Goal: Task Accomplishment & Management: Manage account settings

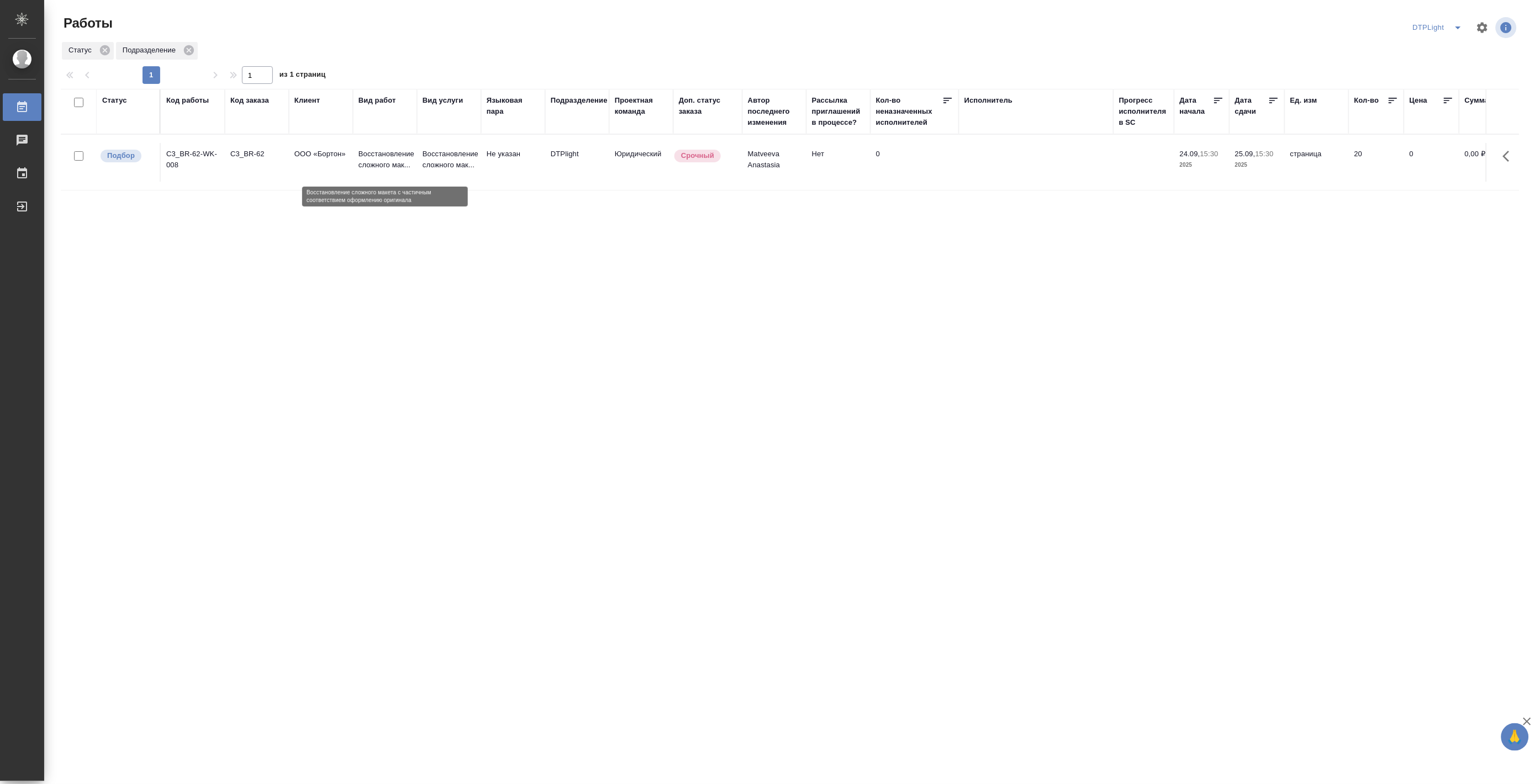
click at [386, 163] on p "Восстановление сложного мак..." at bounding box center [385, 159] width 53 height 22
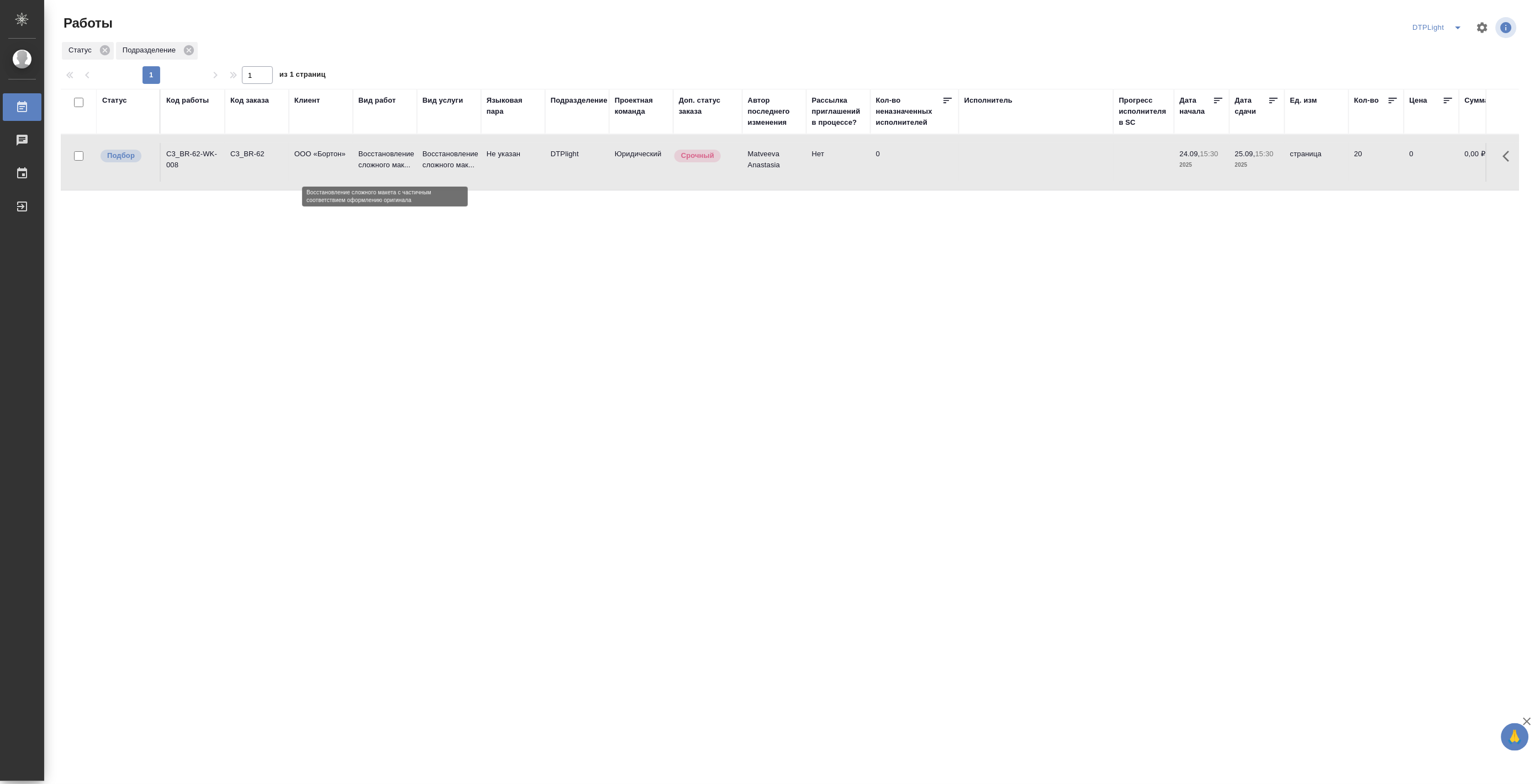
click at [386, 163] on p "Восстановление сложного мак..." at bounding box center [385, 159] width 53 height 22
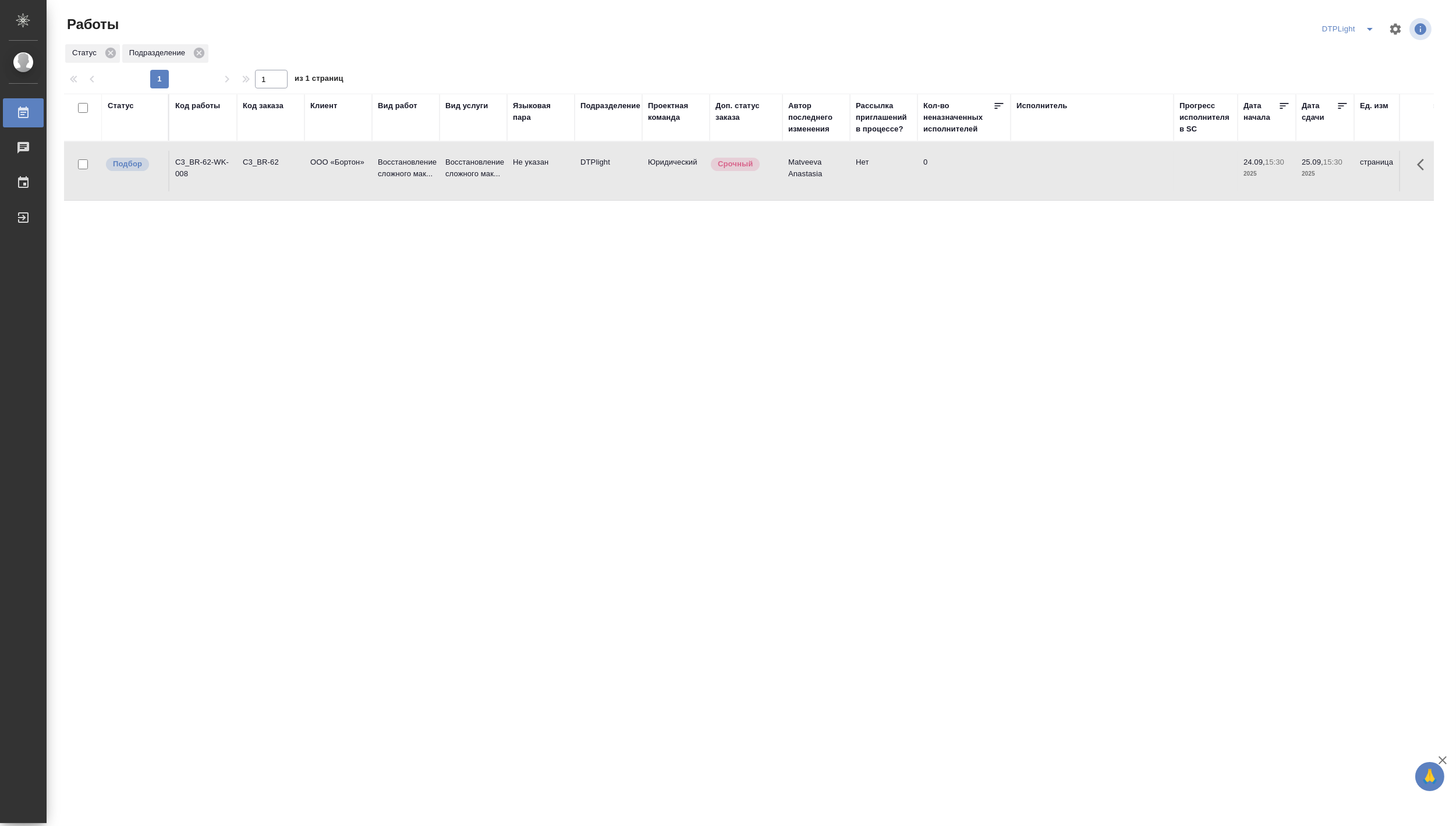
click at [94, 356] on div "Статус Код работы Код заказа Клиент Вид работ Вид услуги Языковая пара Подразде…" at bounding box center [748, 303] width 1369 height 419
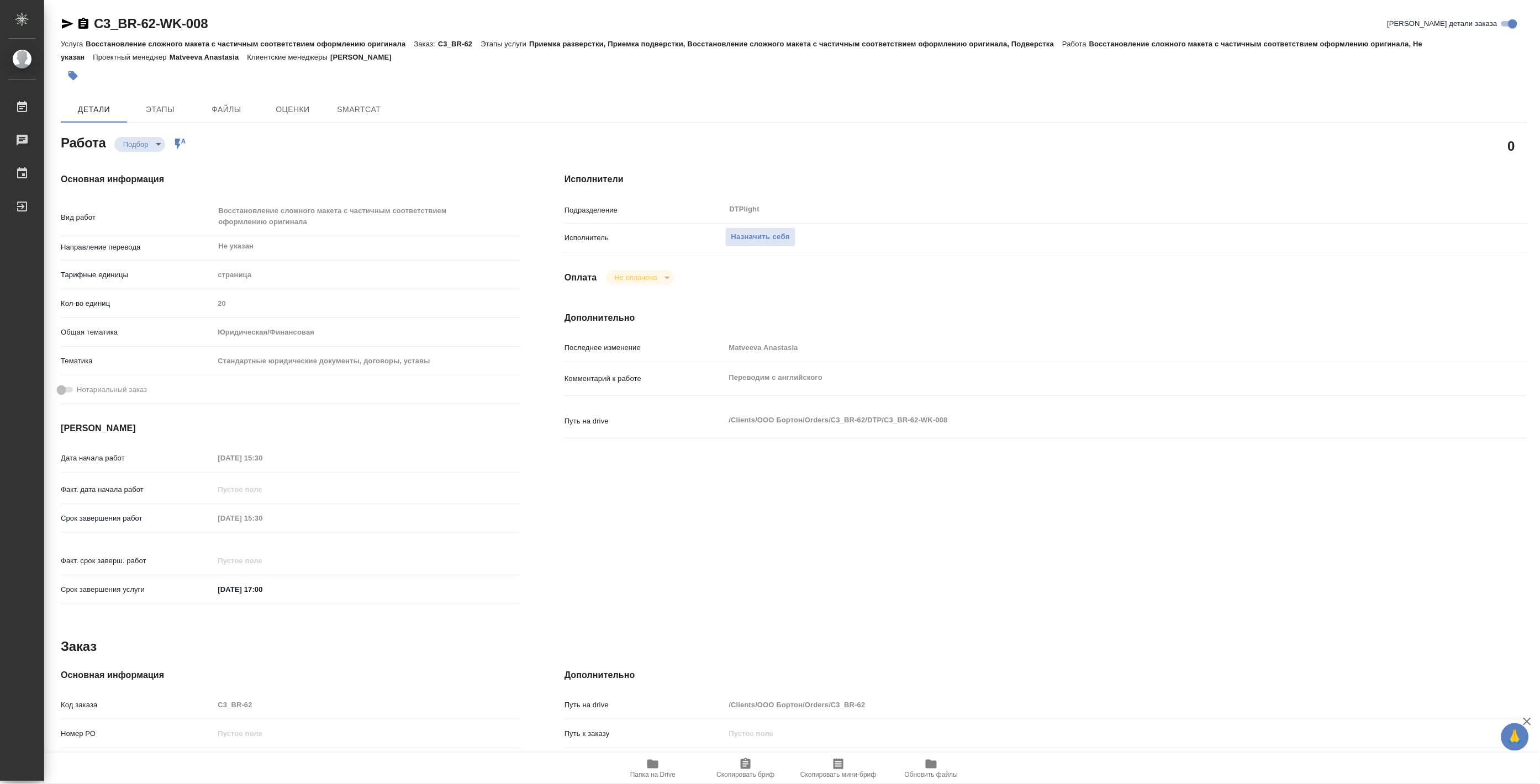
type textarea "x"
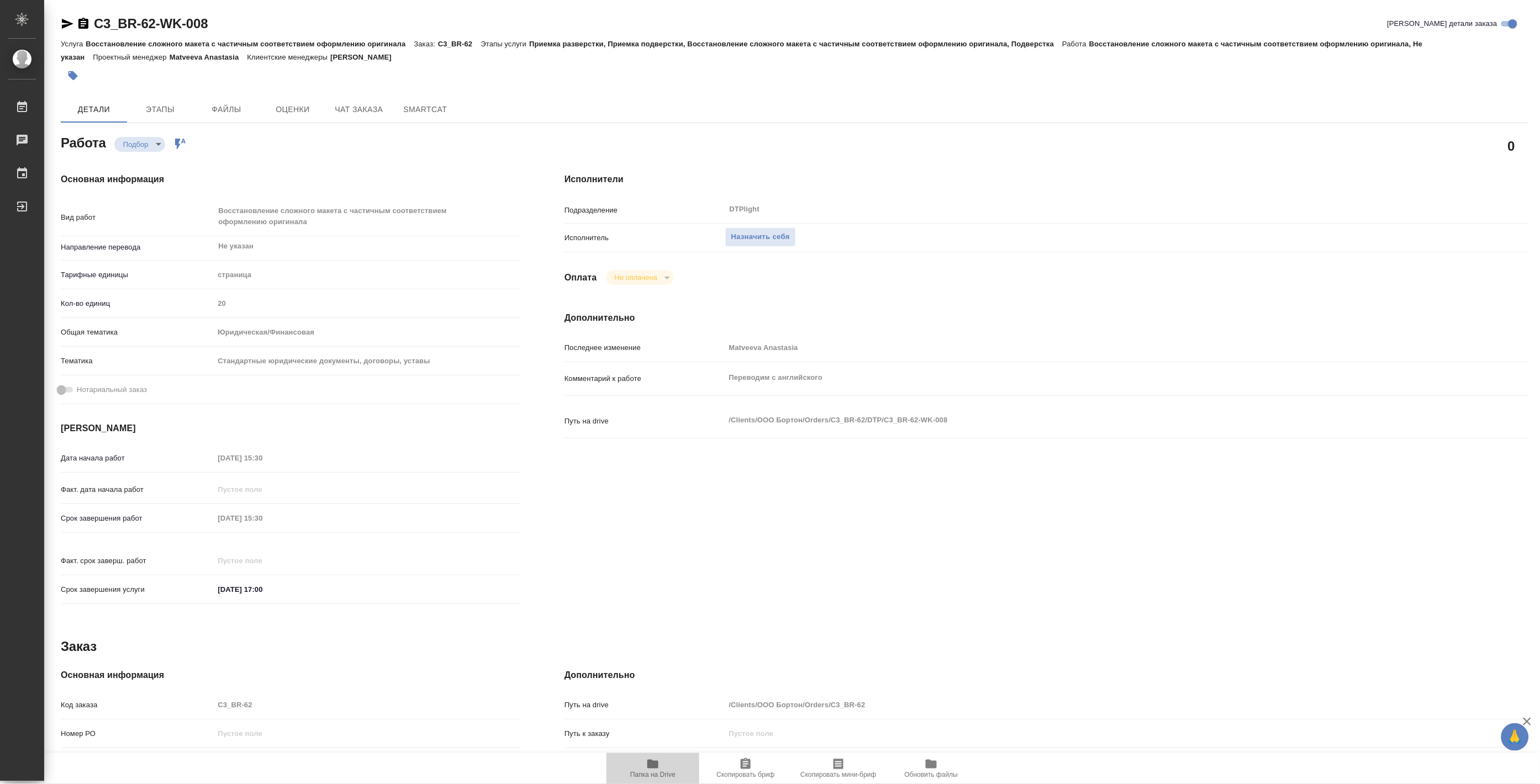
click at [648, 773] on span "Папка на Drive" at bounding box center [653, 775] width 45 height 8
type textarea "x"
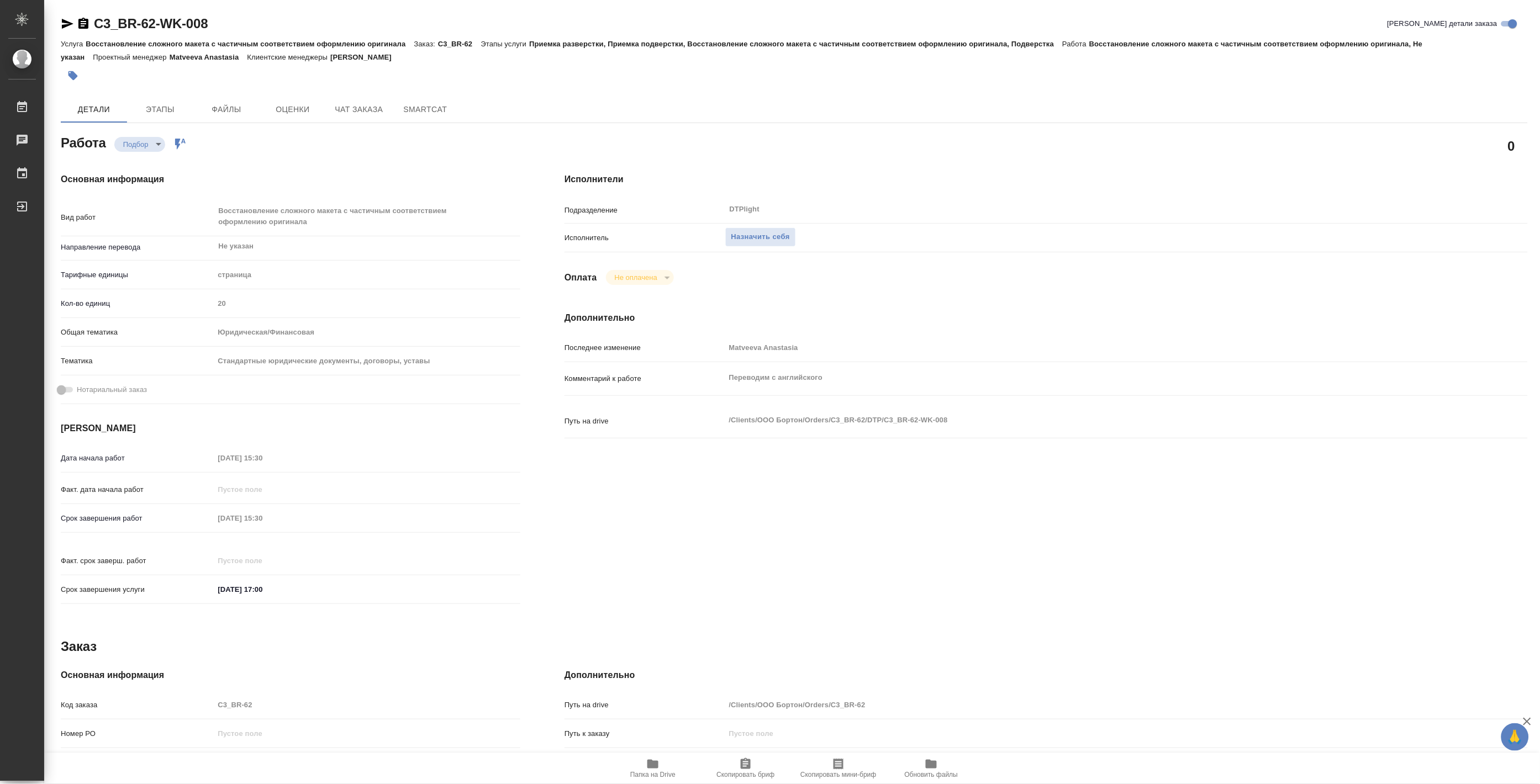
type textarea "x"
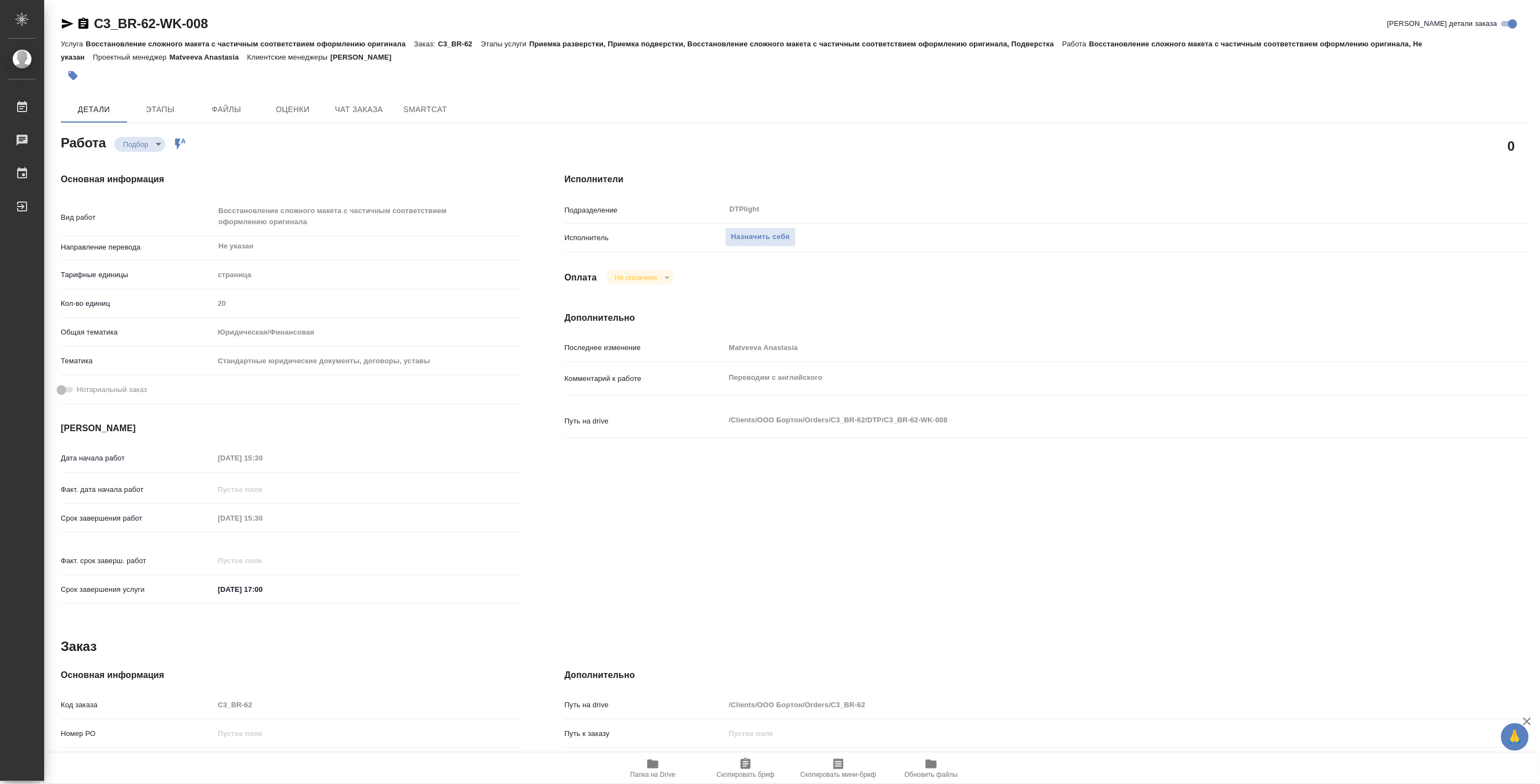
type textarea "x"
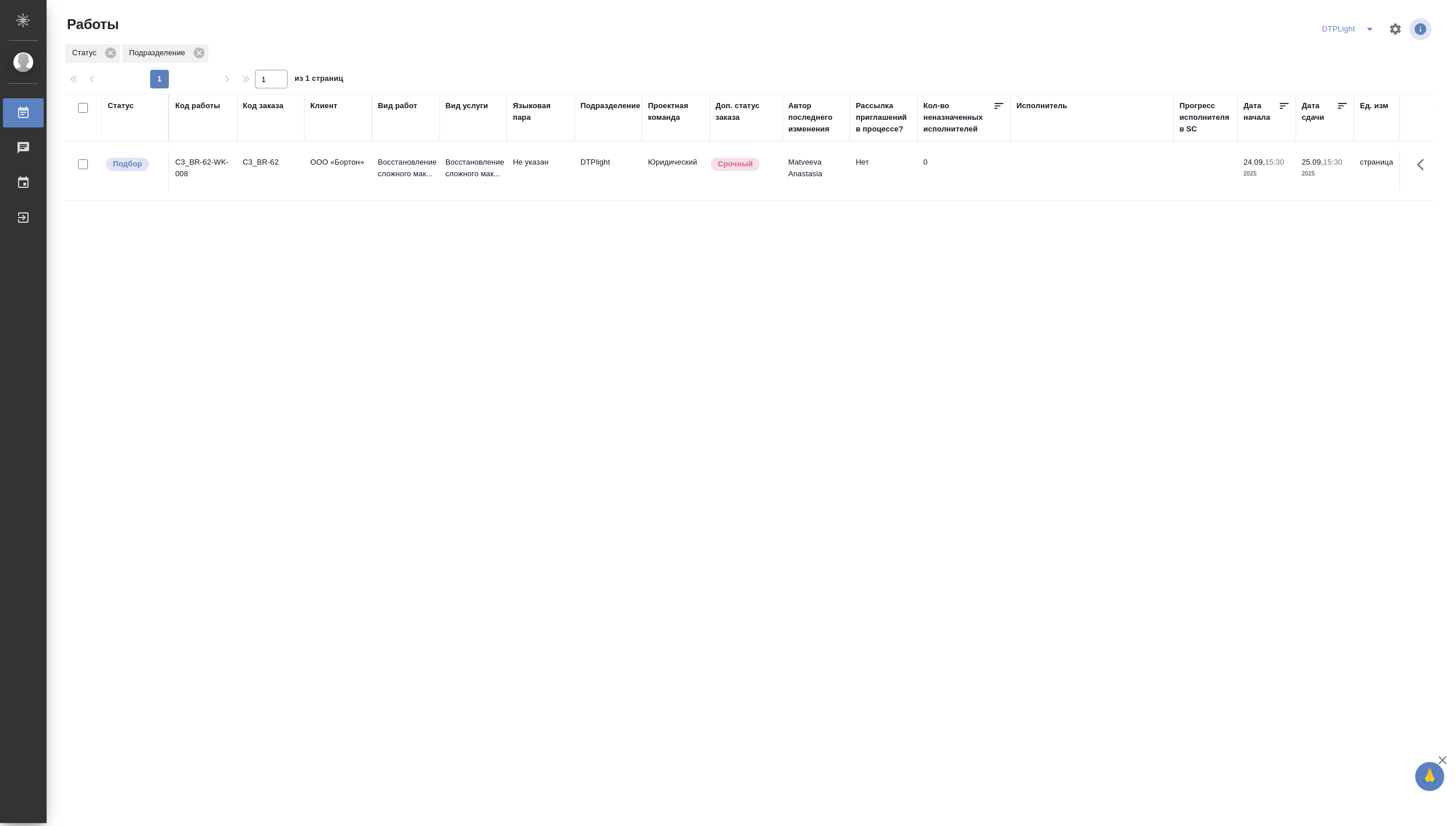
click at [1361, 27] on span "split button" at bounding box center [1369, 29] width 18 height 14
click at [1347, 124] on li "Верстка и Дизайн" at bounding box center [1356, 127] width 112 height 19
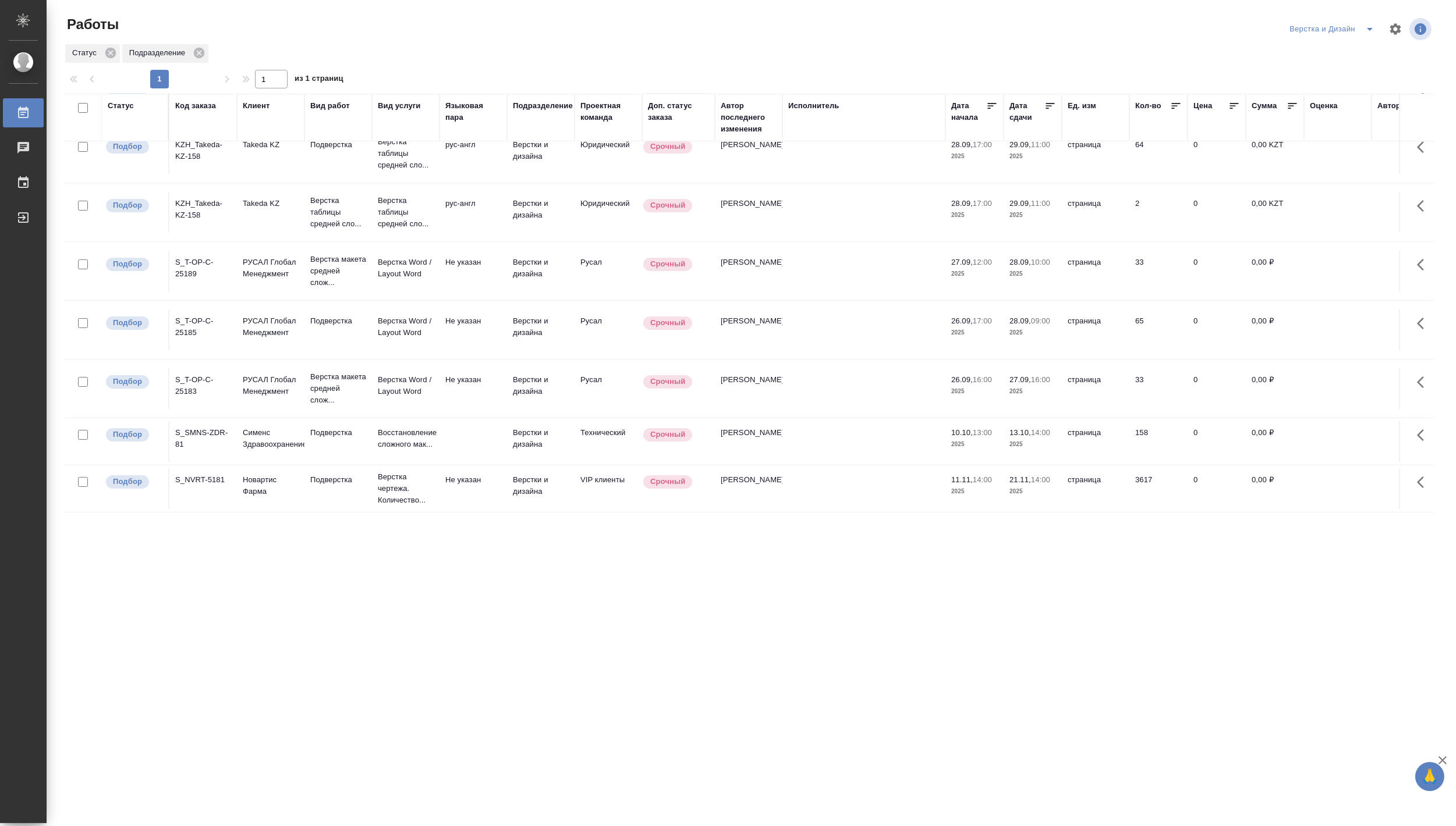
scroll to position [507, 0]
click at [1368, 25] on icon "split button" at bounding box center [1369, 29] width 14 height 14
click at [1345, 85] on li "Матвеева_назначено" at bounding box center [1338, 89] width 112 height 19
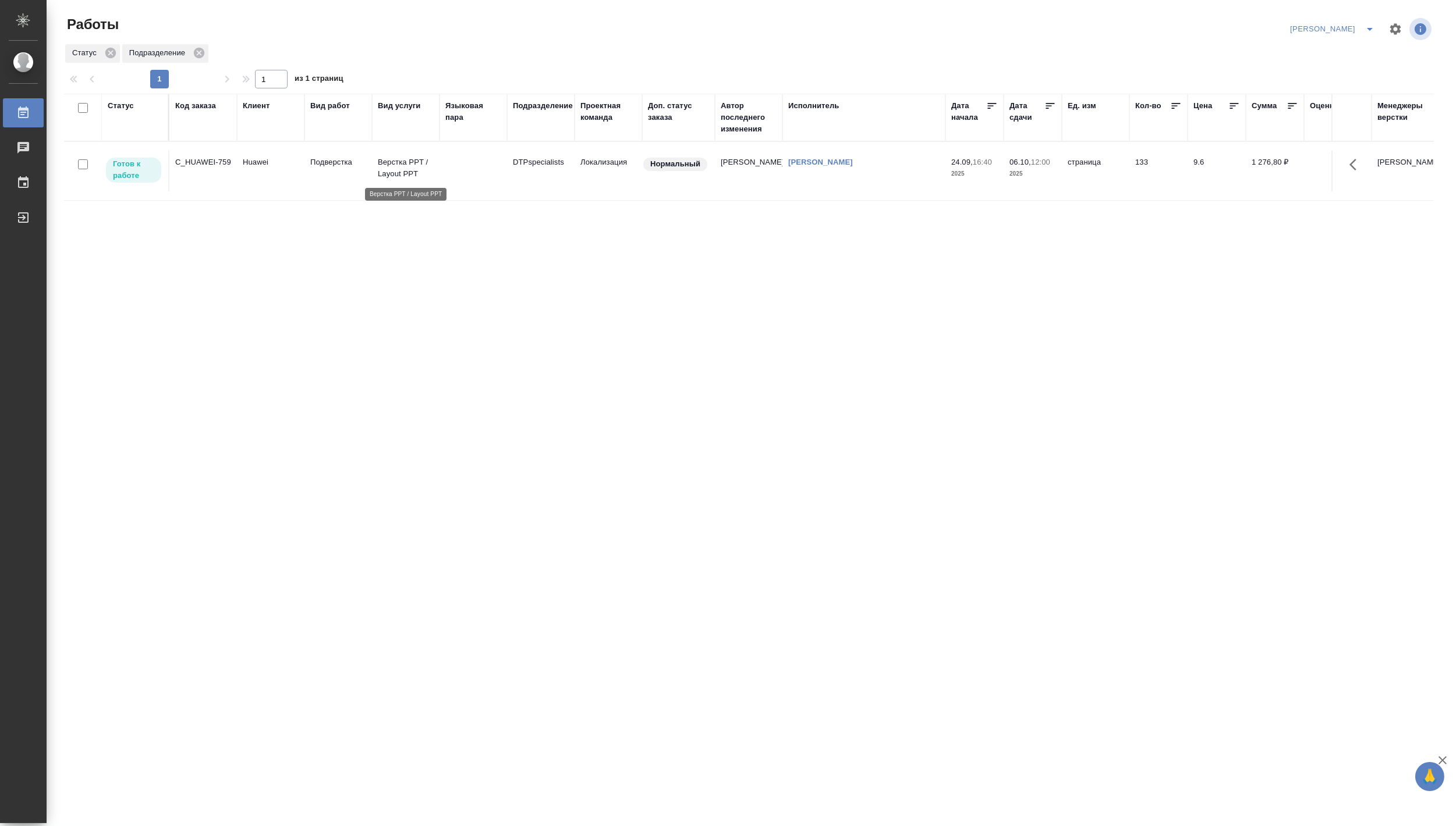
click at [406, 171] on p "Верстка PPT / Layout PPT" at bounding box center [406, 168] width 56 height 23
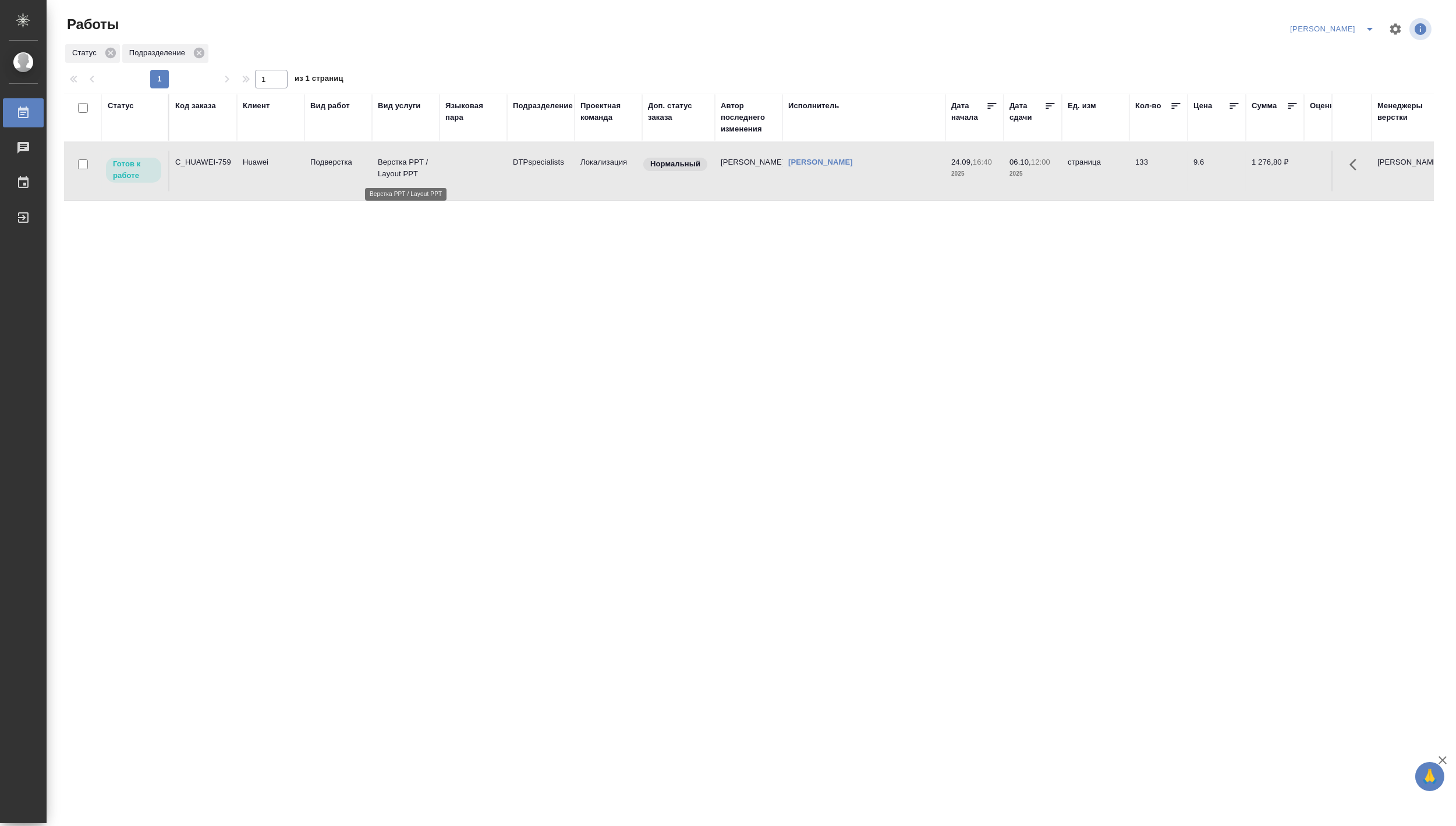
click at [406, 171] on p "Верстка PPT / Layout PPT" at bounding box center [406, 168] width 56 height 23
click at [1366, 27] on icon "split button" at bounding box center [1369, 29] width 14 height 14
click at [1341, 49] on li "Матвеева_В работе" at bounding box center [1326, 52] width 112 height 19
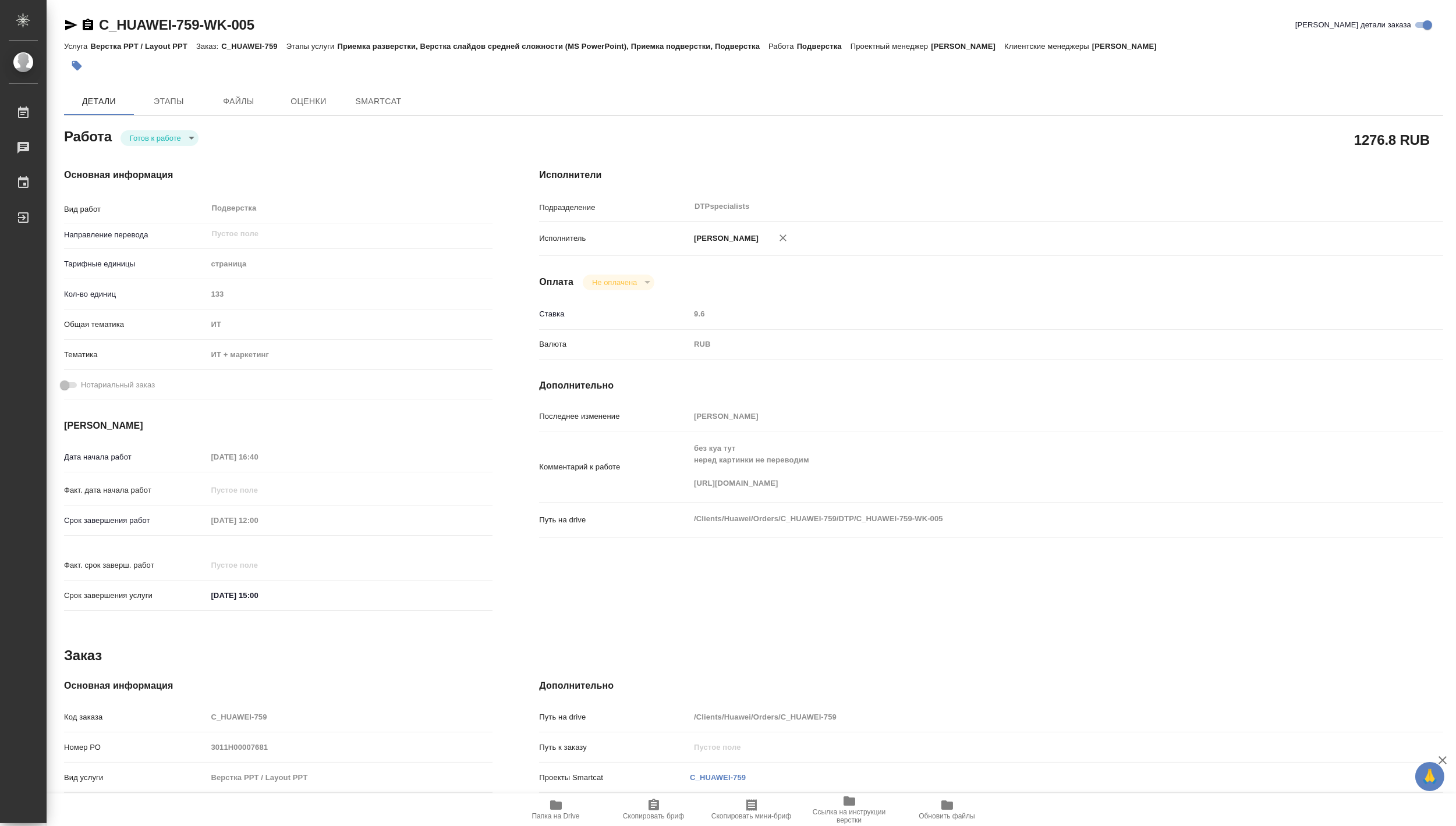
type textarea "x"
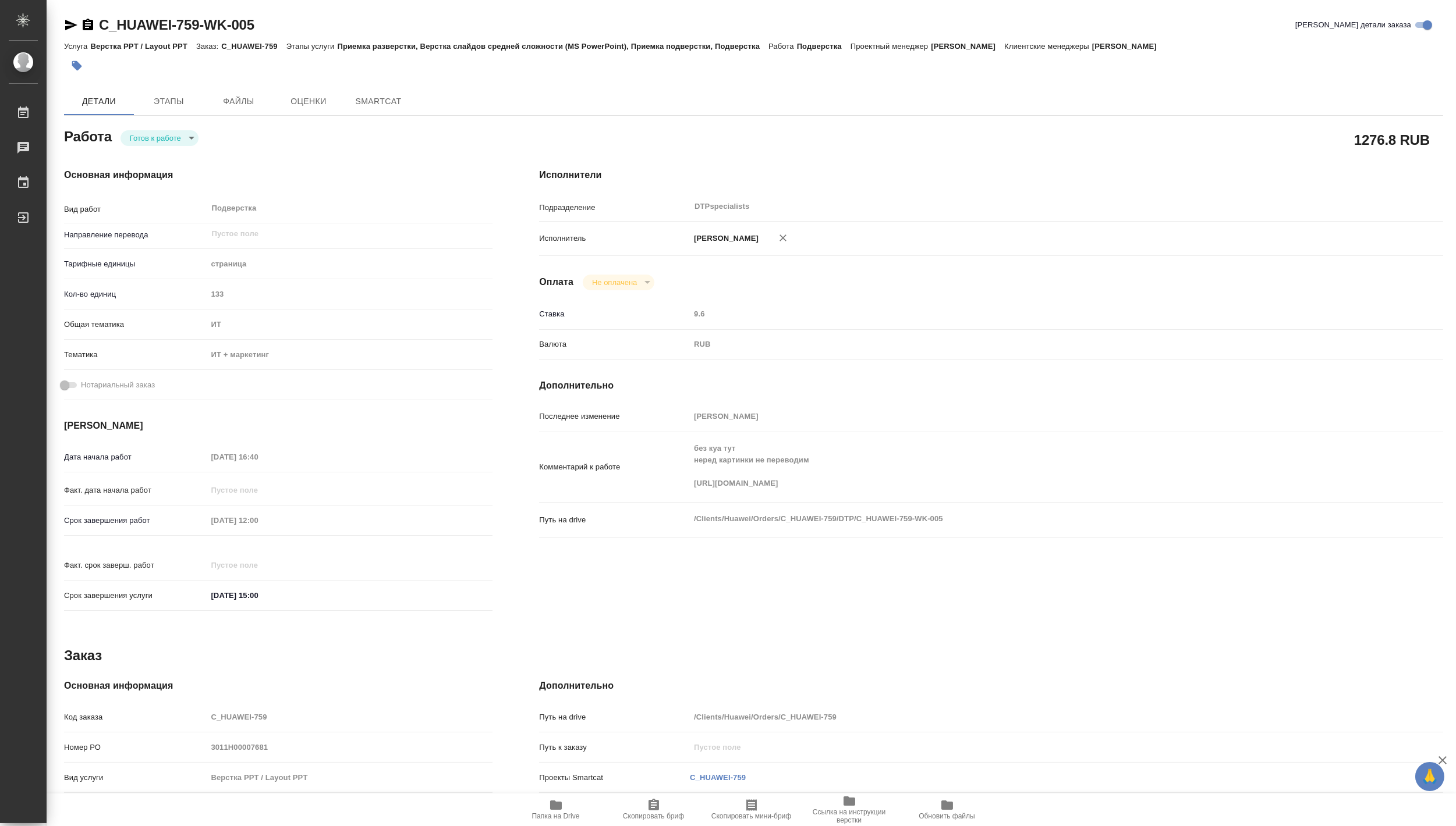
type textarea "x"
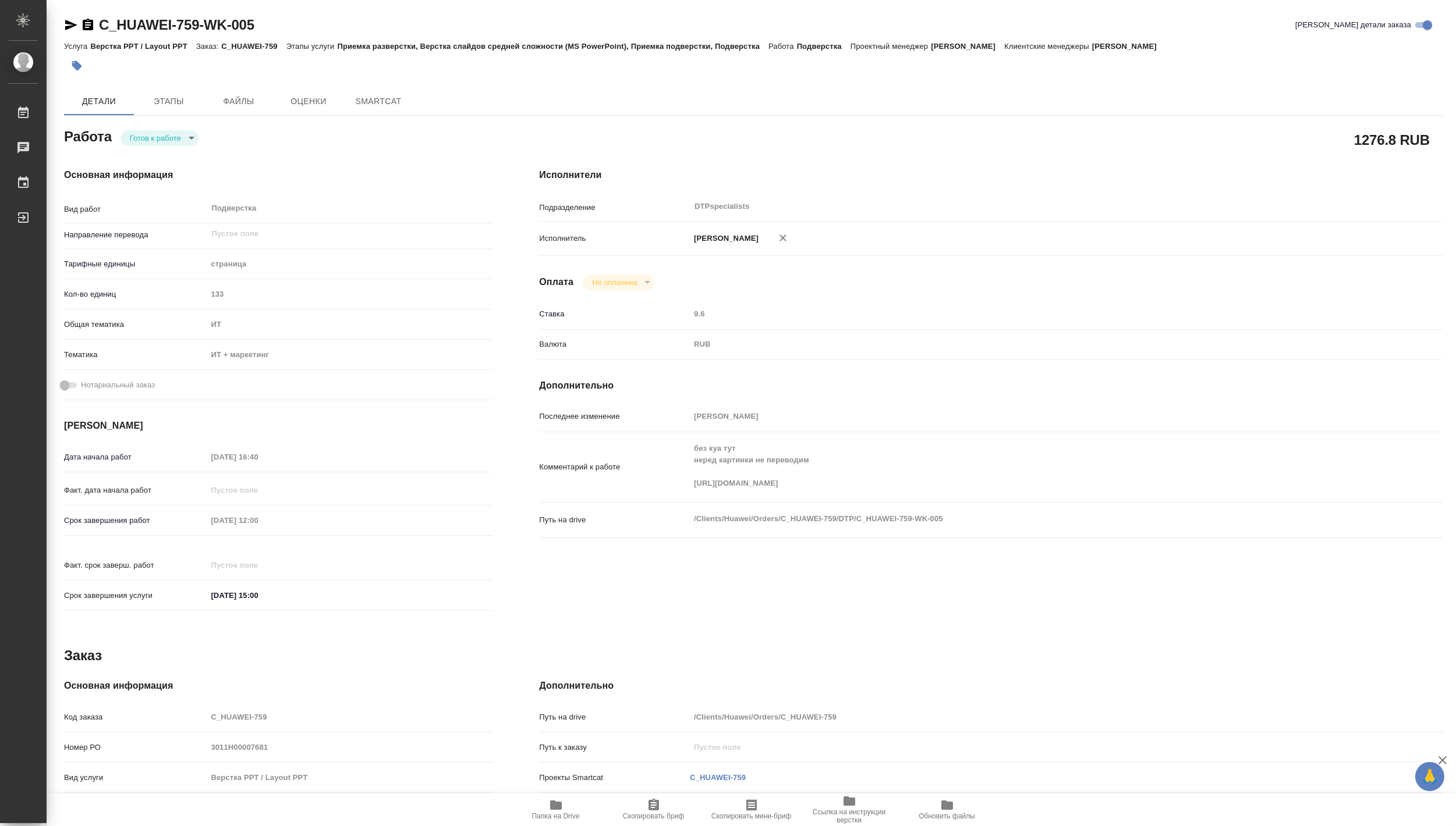
type textarea "x"
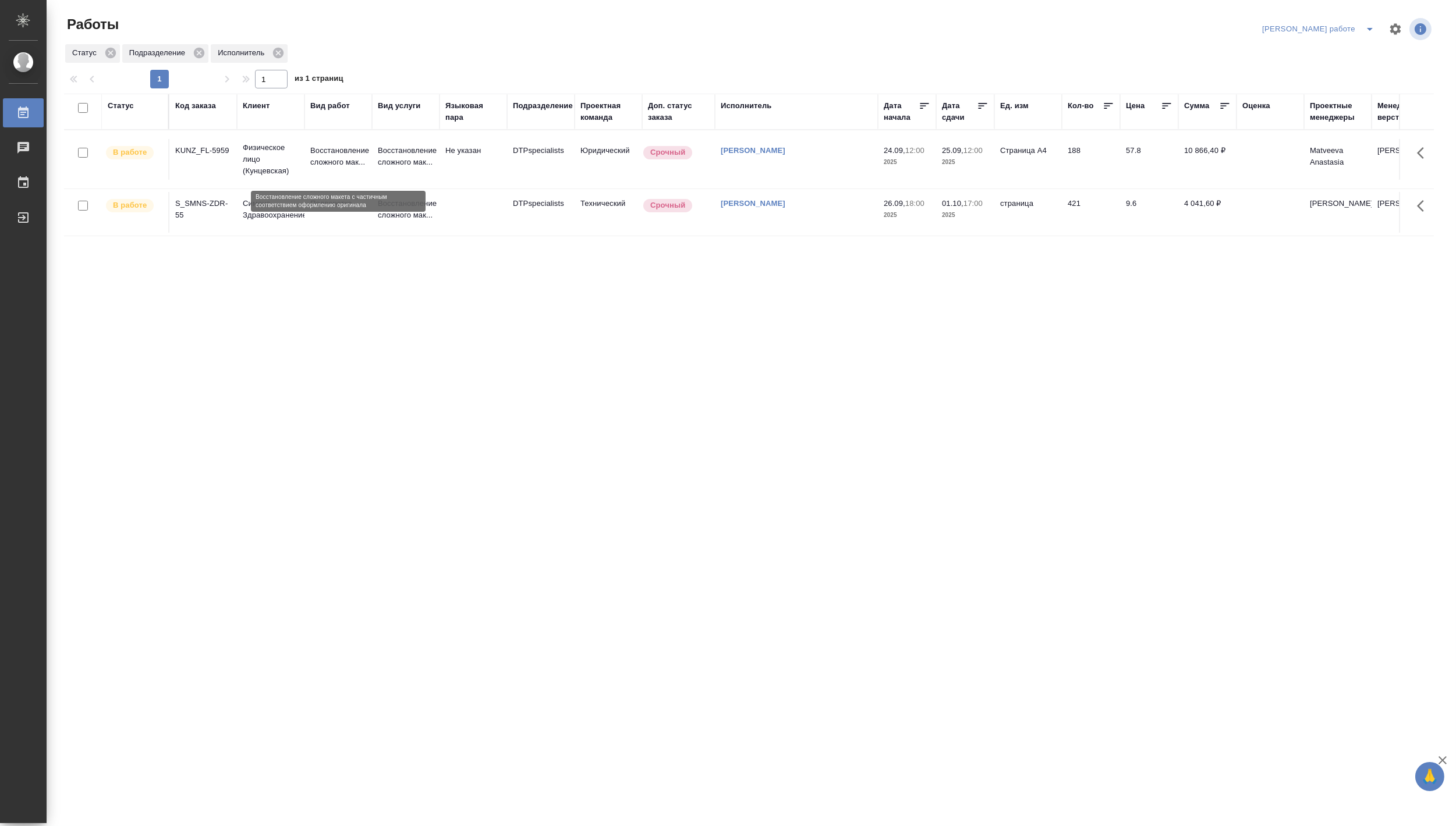
click at [346, 158] on p "Восстановление сложного мак..." at bounding box center [338, 157] width 56 height 23
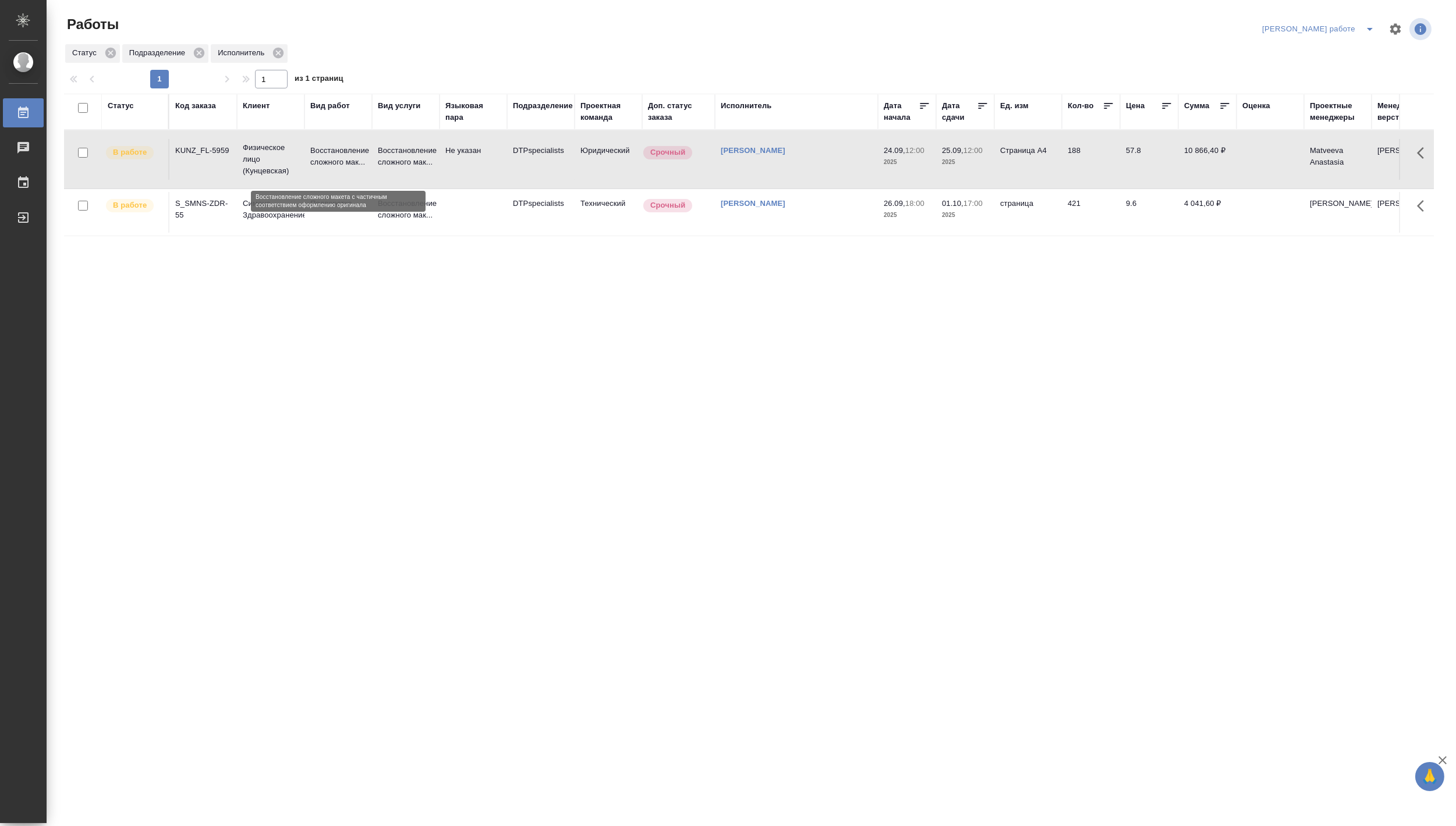
click at [346, 158] on p "Восстановление сложного мак..." at bounding box center [338, 157] width 56 height 23
click at [1365, 25] on icon "split button" at bounding box center [1369, 29] width 14 height 14
click at [1342, 70] on li "Матвеева_назначено" at bounding box center [1328, 71] width 105 height 19
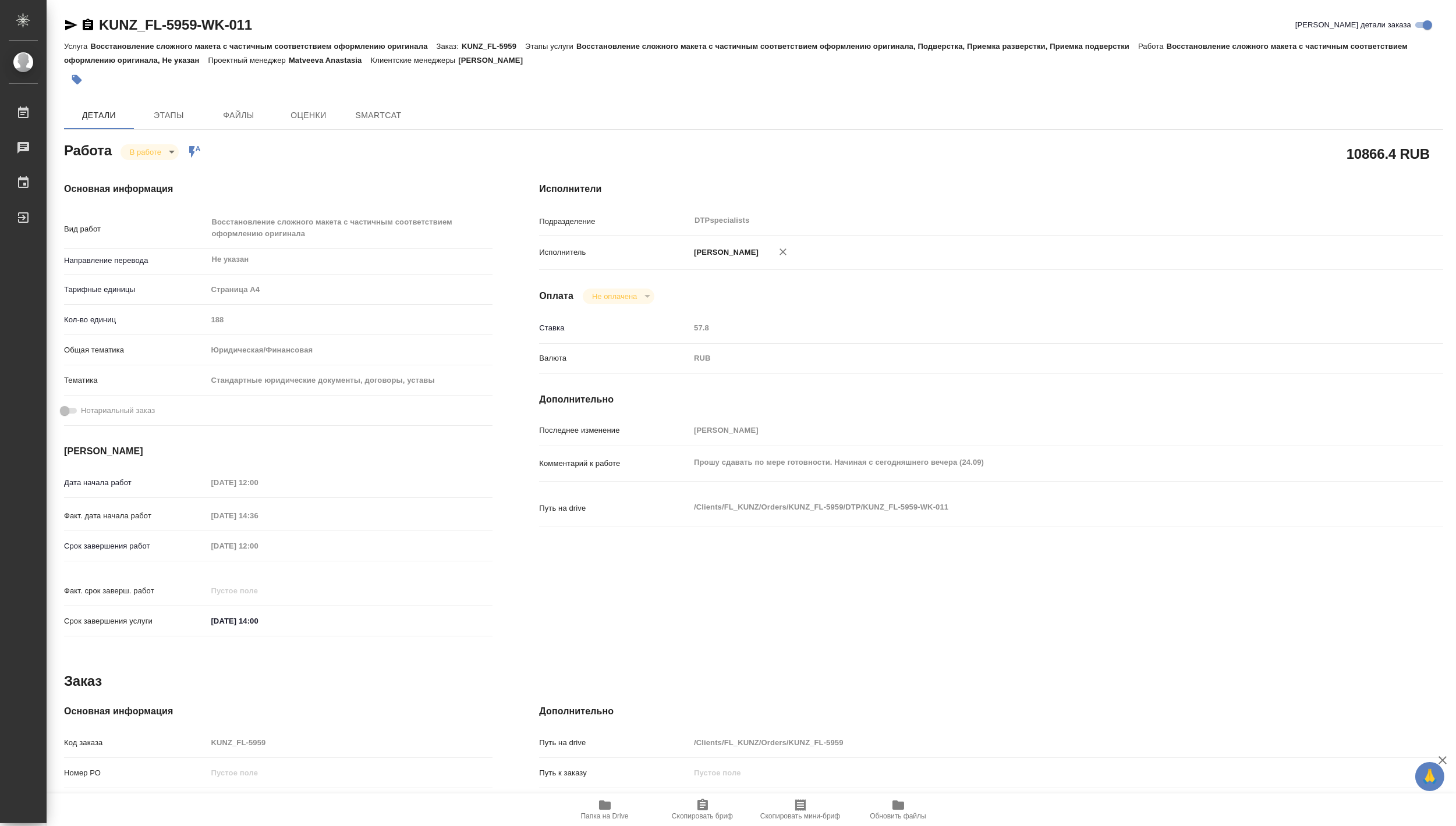
type textarea "x"
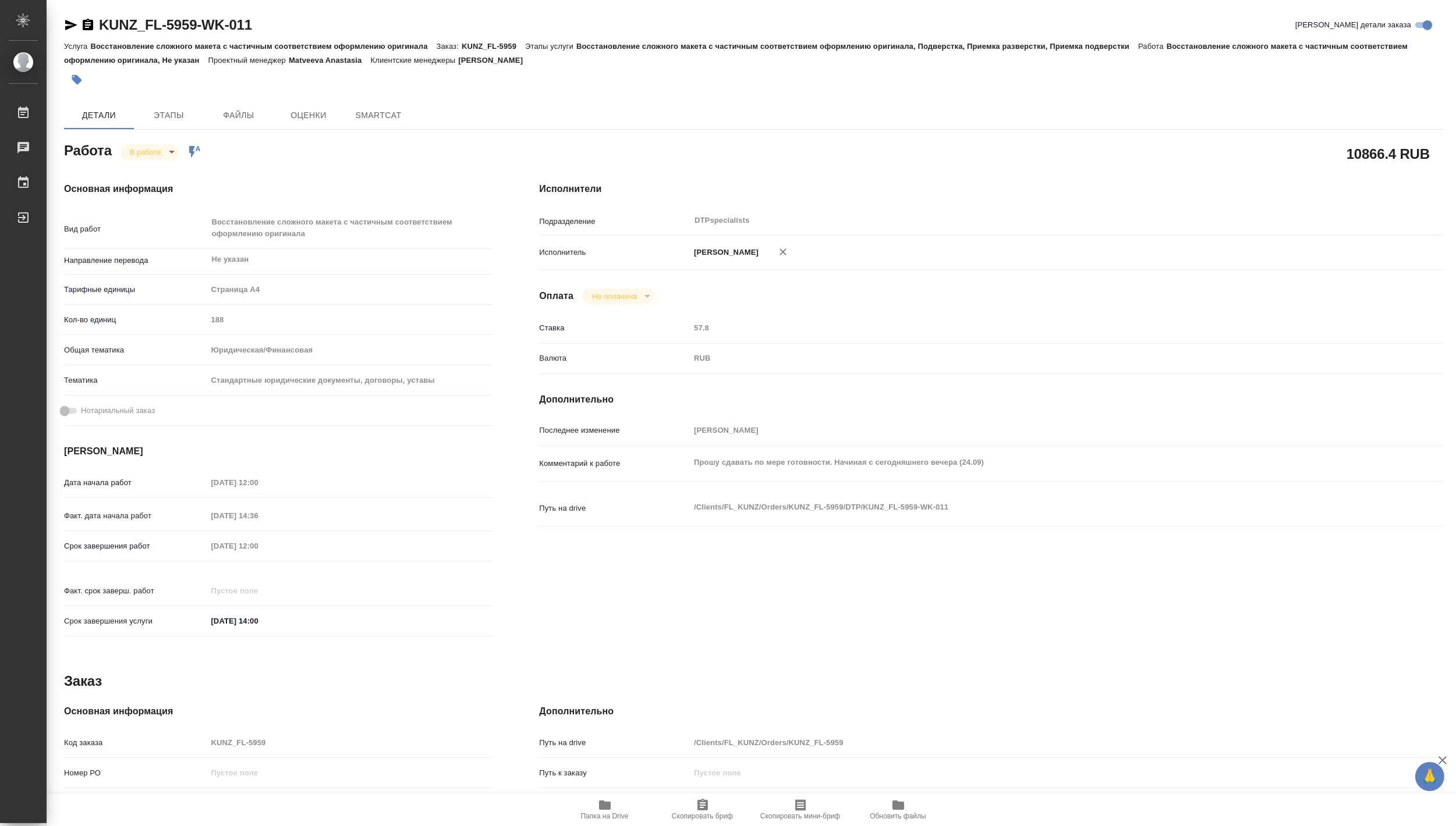
type textarea "x"
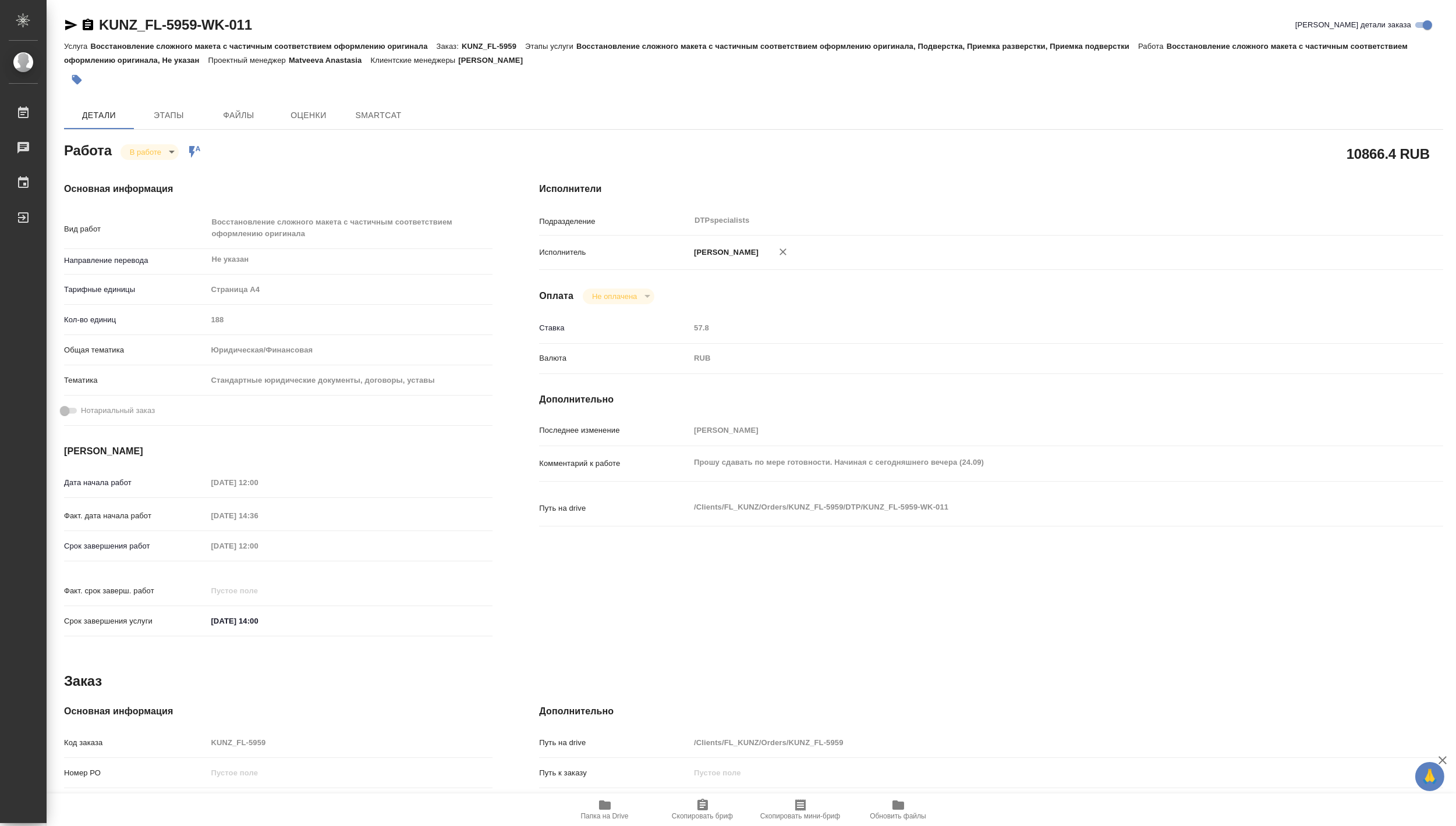
type textarea "x"
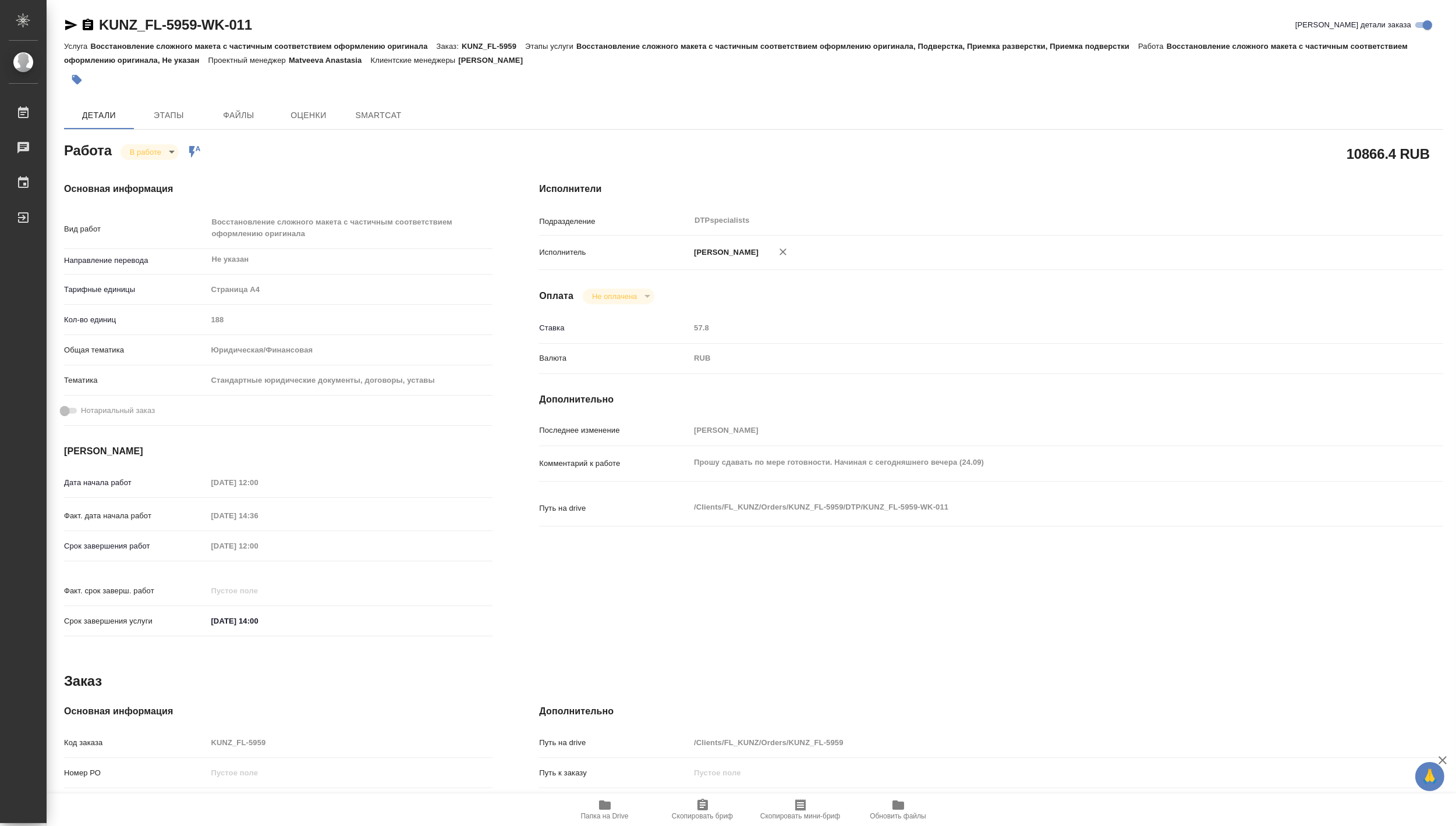
type textarea "x"
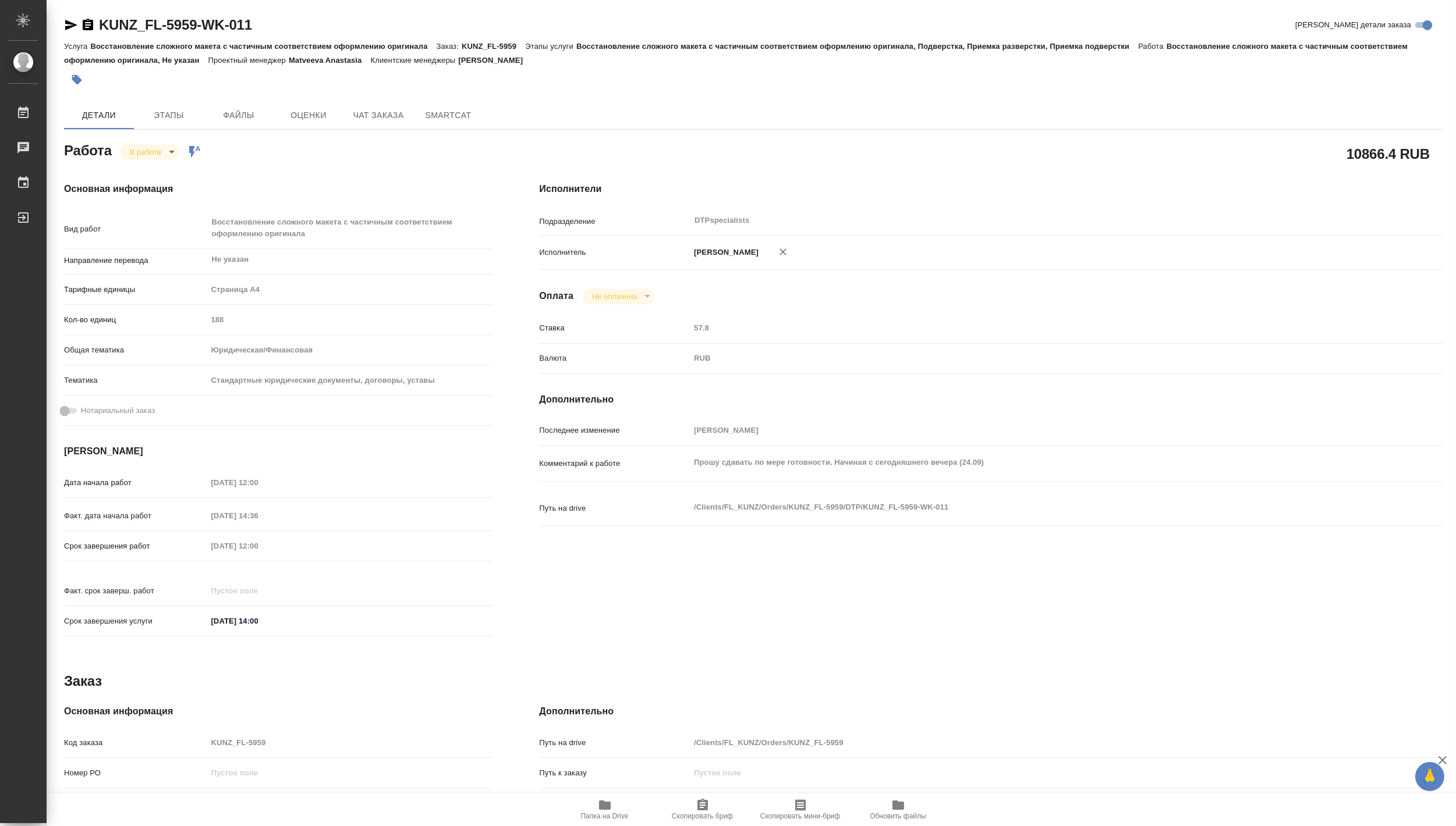
type textarea "x"
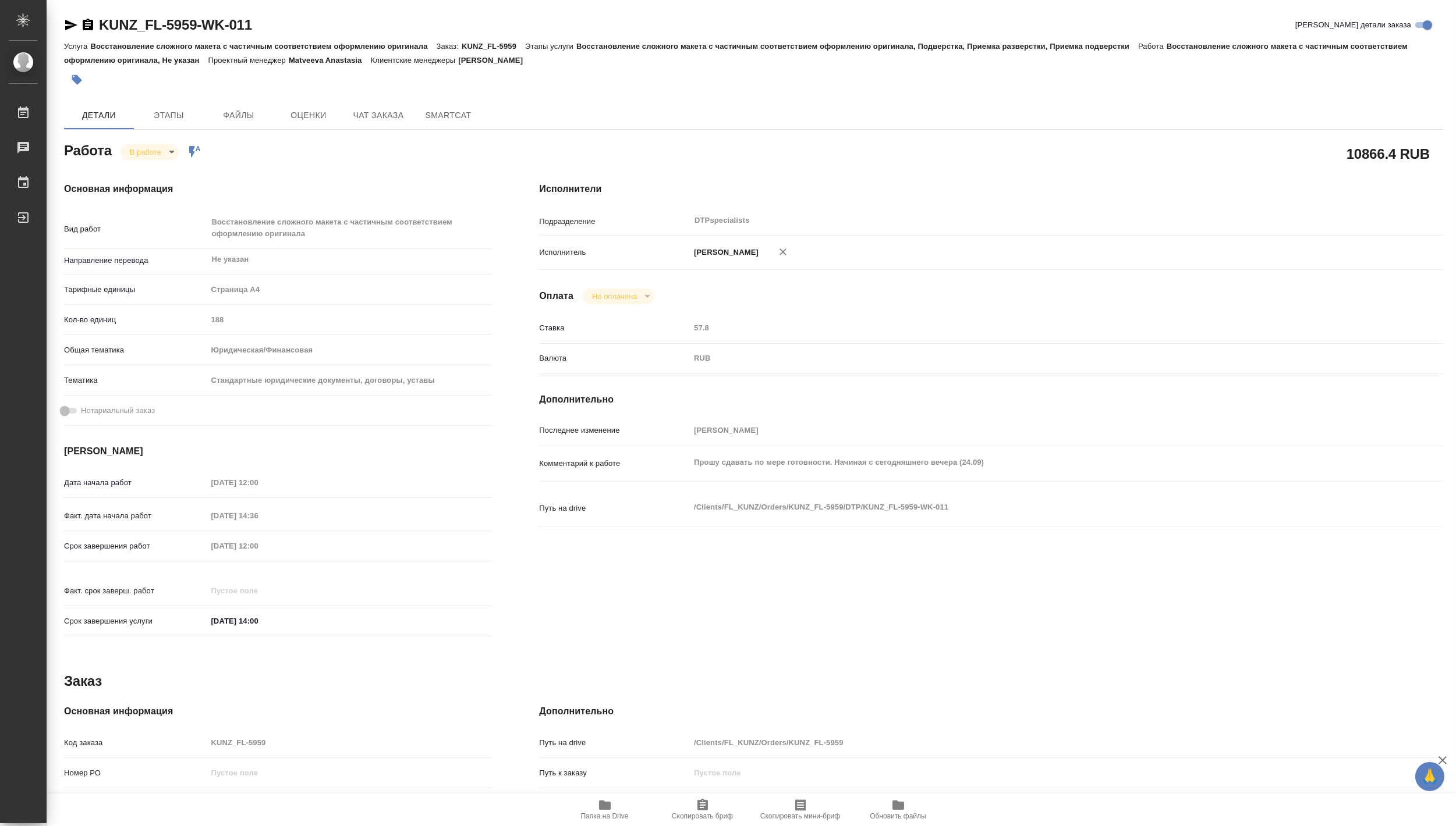
click at [597, 816] on span "Папка на Drive" at bounding box center [604, 816] width 48 height 8
type textarea "x"
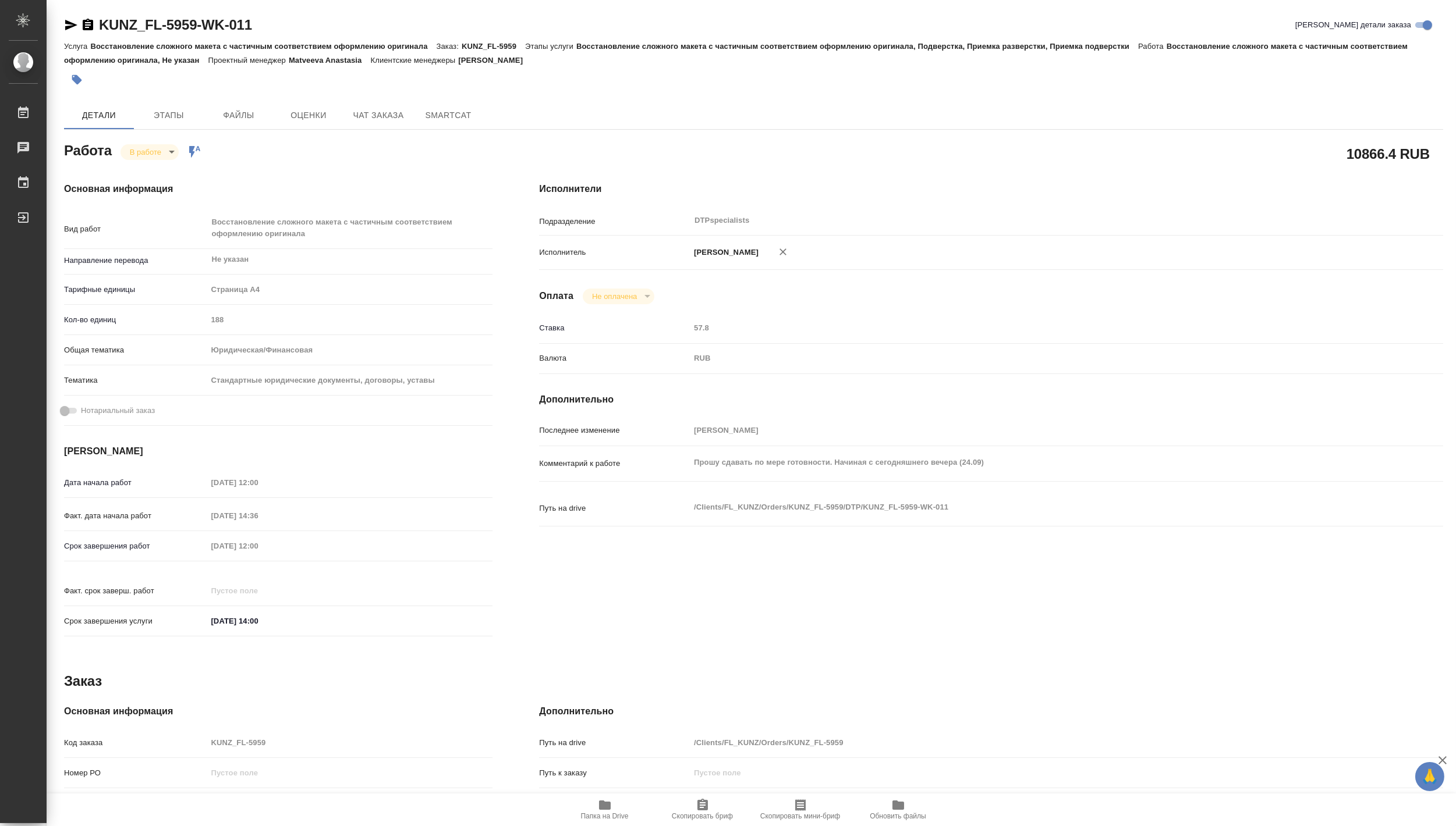
type textarea "x"
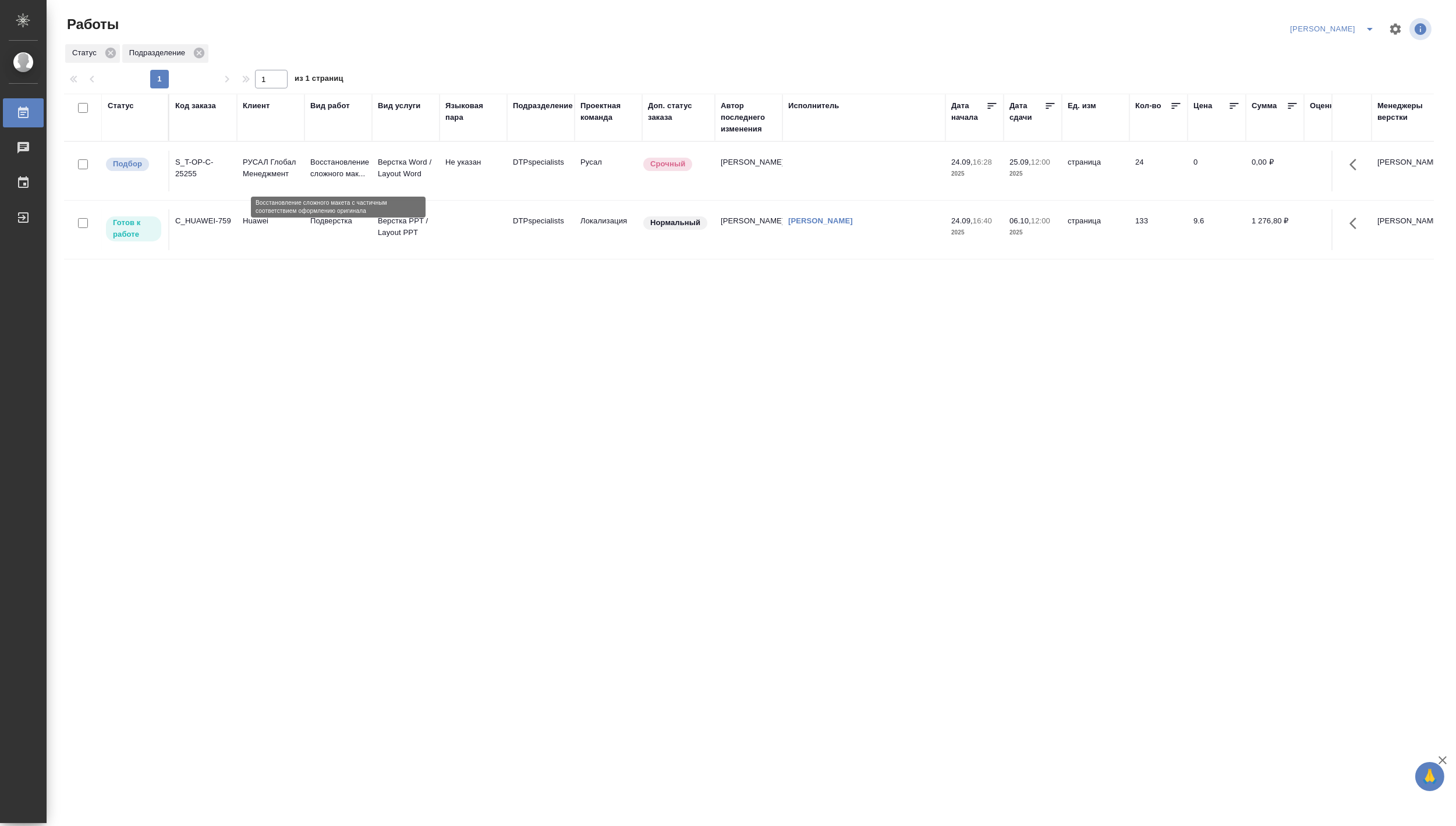
click at [358, 166] on p "Восстановление сложного мак..." at bounding box center [338, 168] width 56 height 23
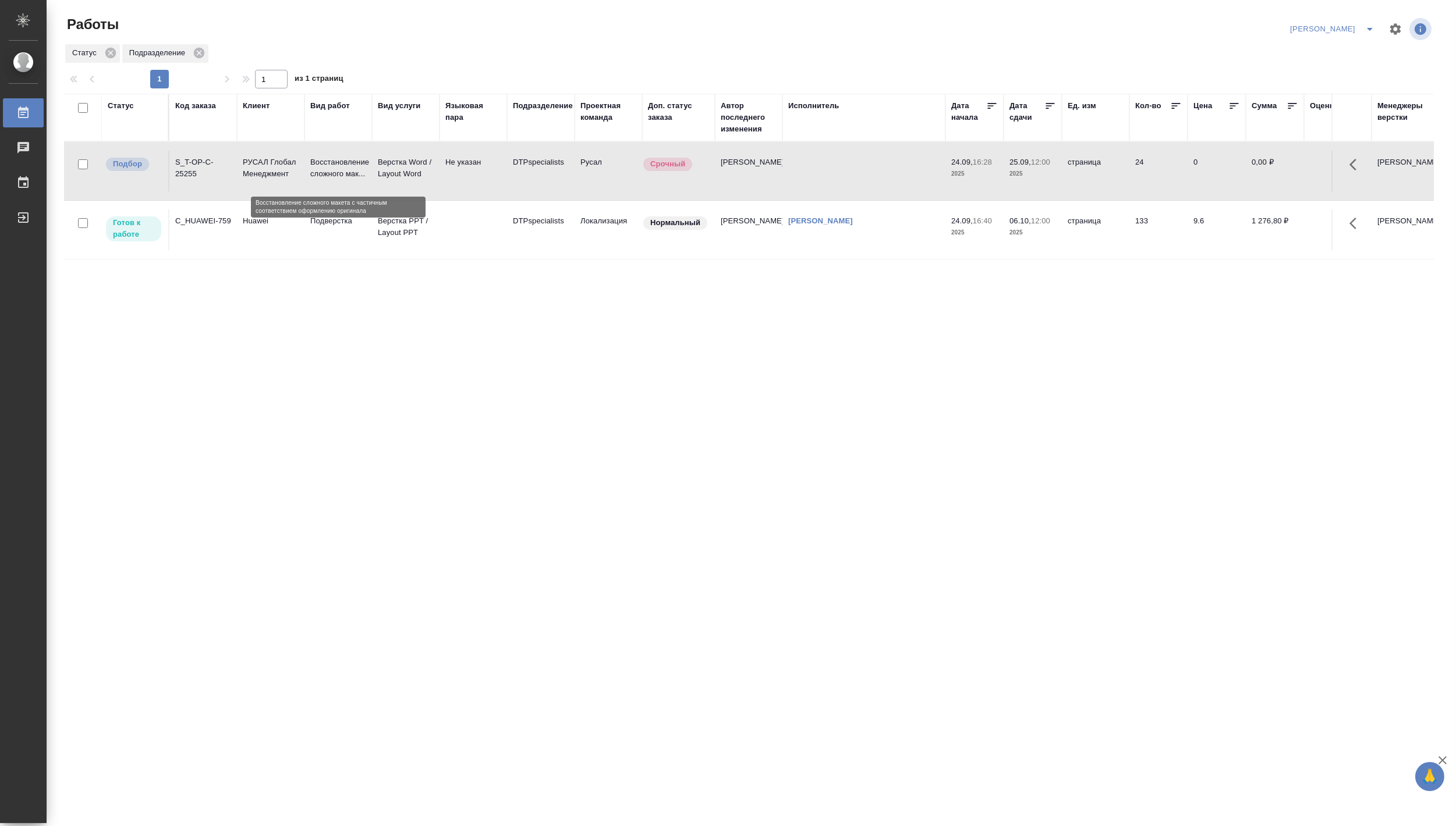
click at [358, 166] on p "Восстановление сложного мак..." at bounding box center [338, 168] width 56 height 23
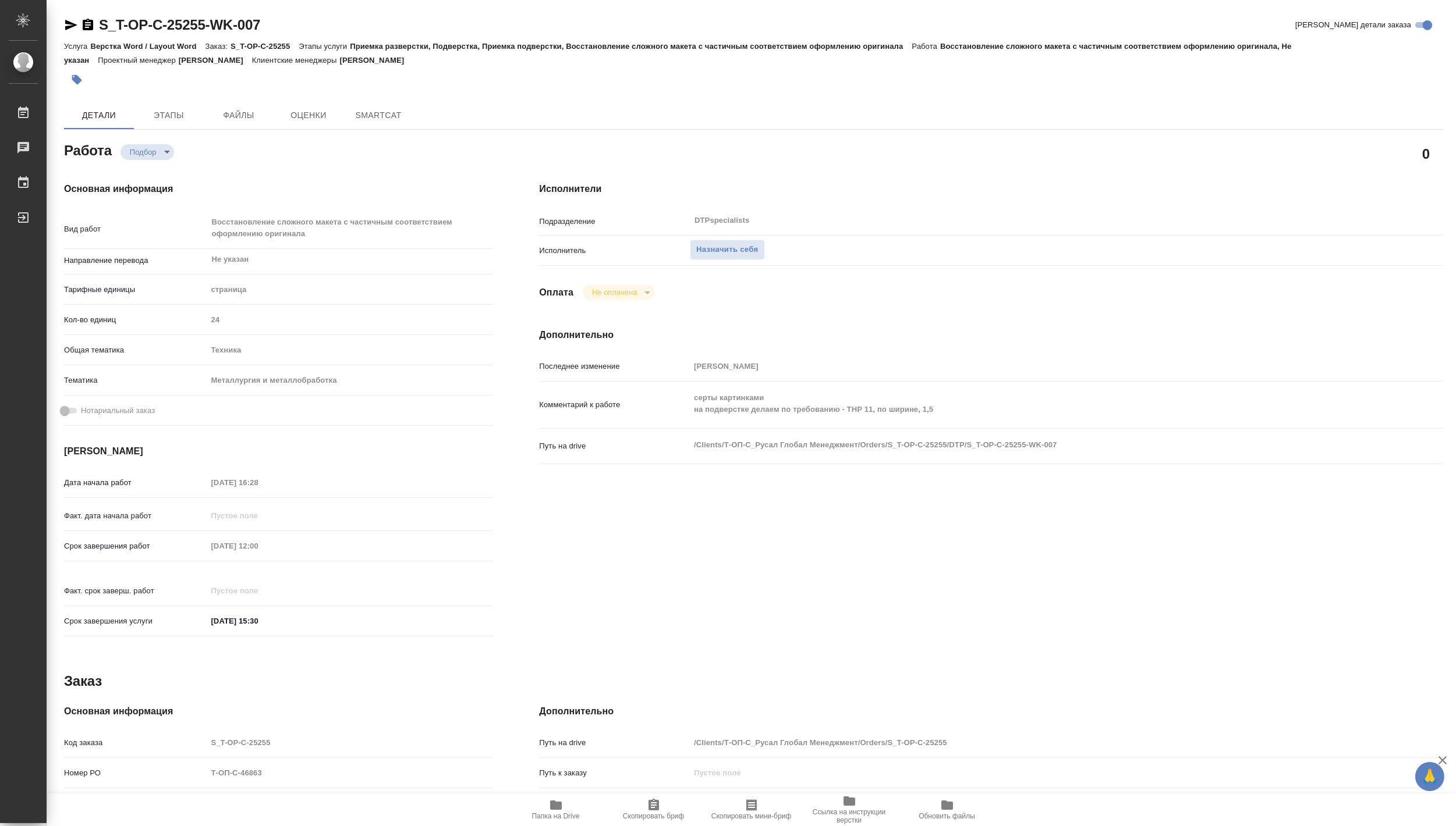
type textarea "x"
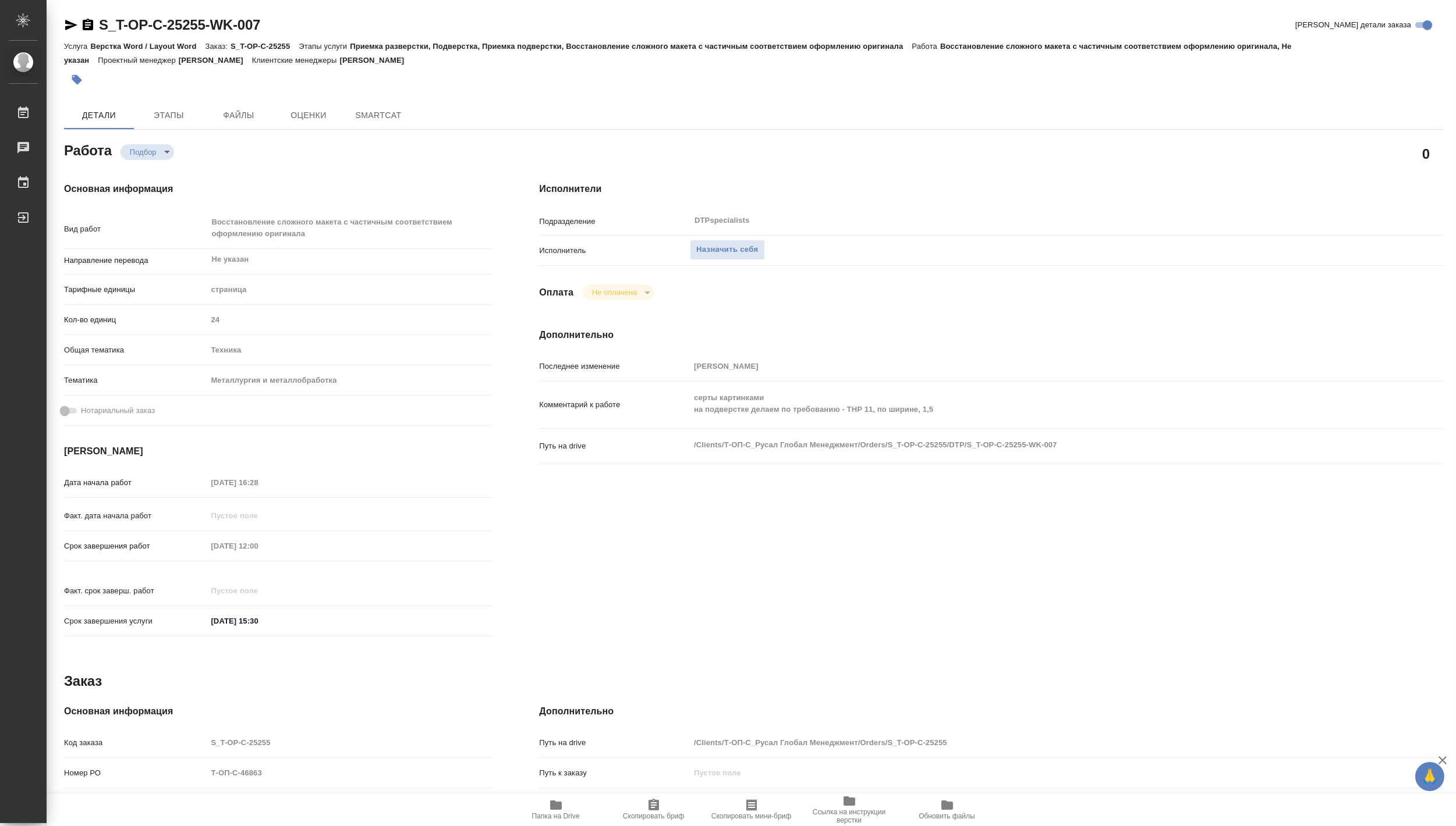
type textarea "x"
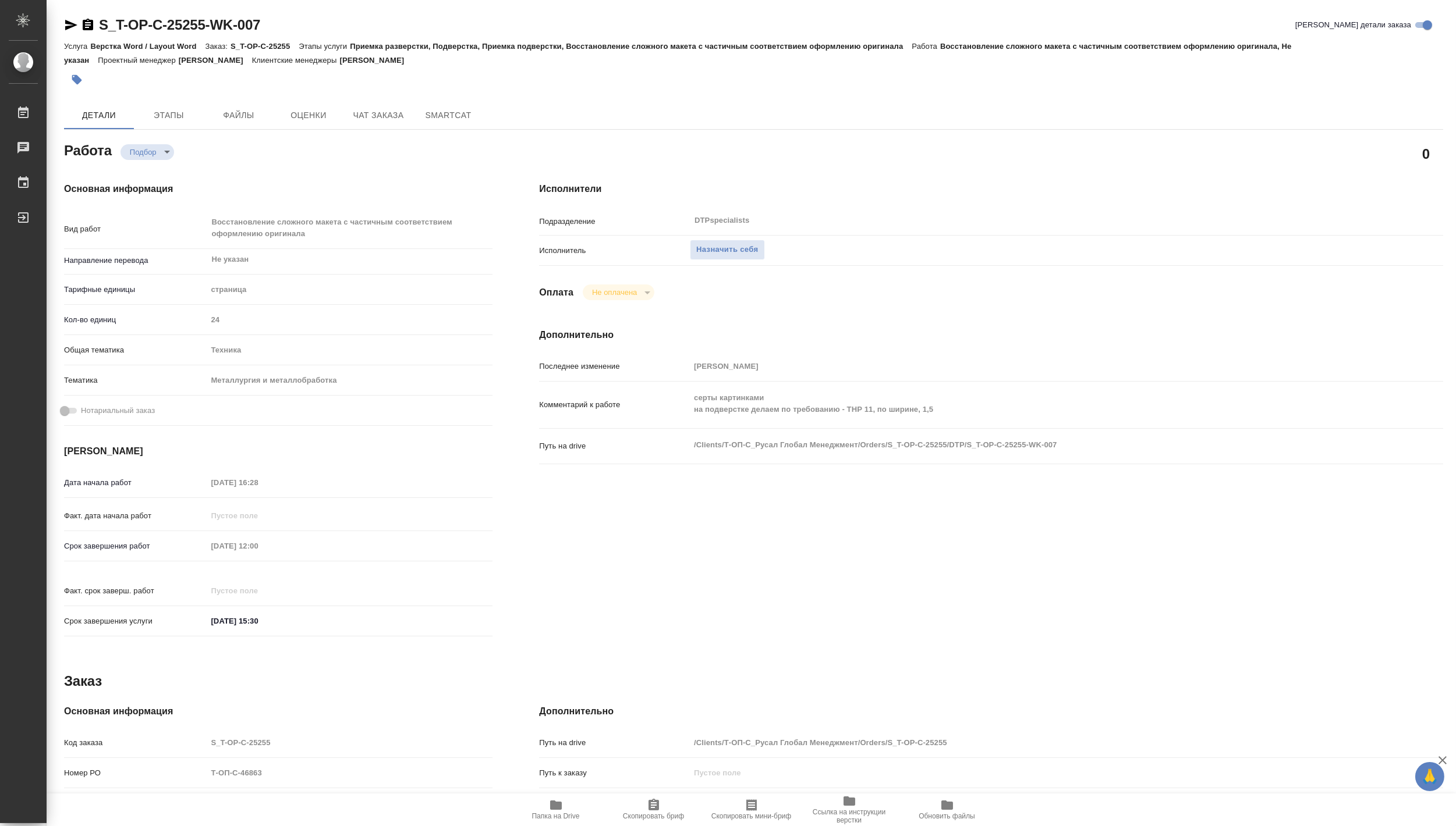
type textarea "x"
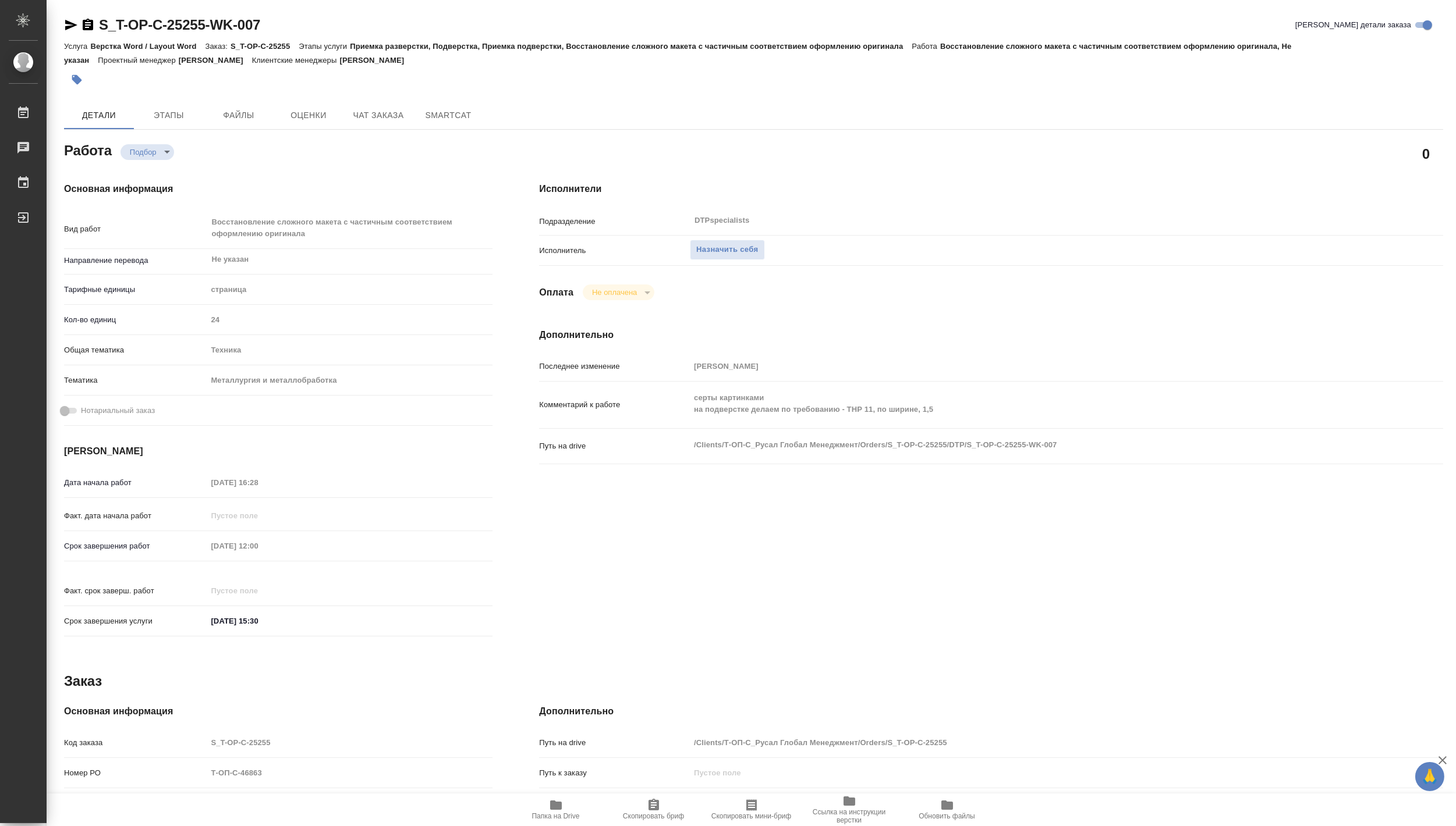
type textarea "x"
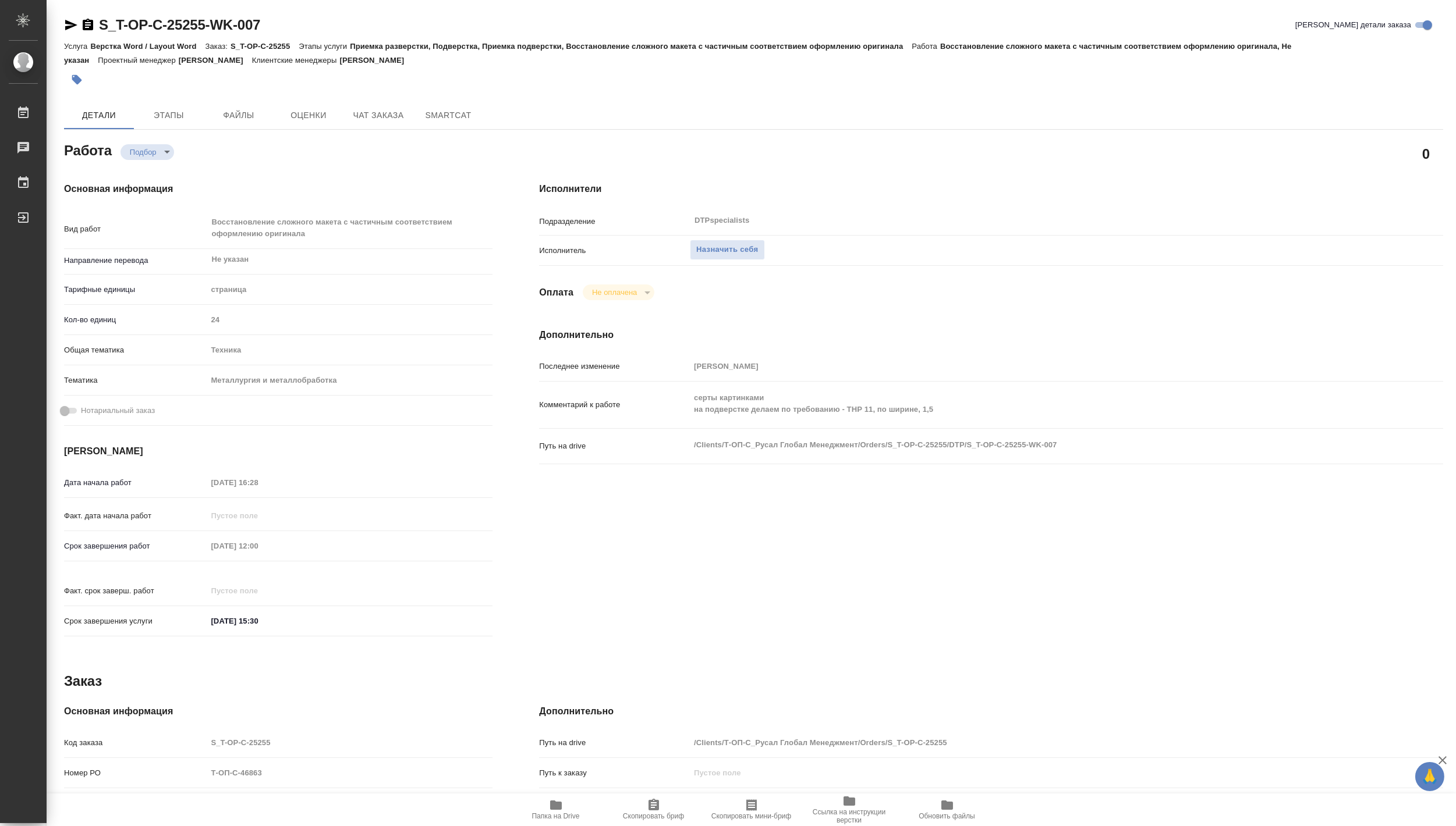
click at [549, 819] on span "Папка на Drive" at bounding box center [555, 816] width 48 height 8
type textarea "x"
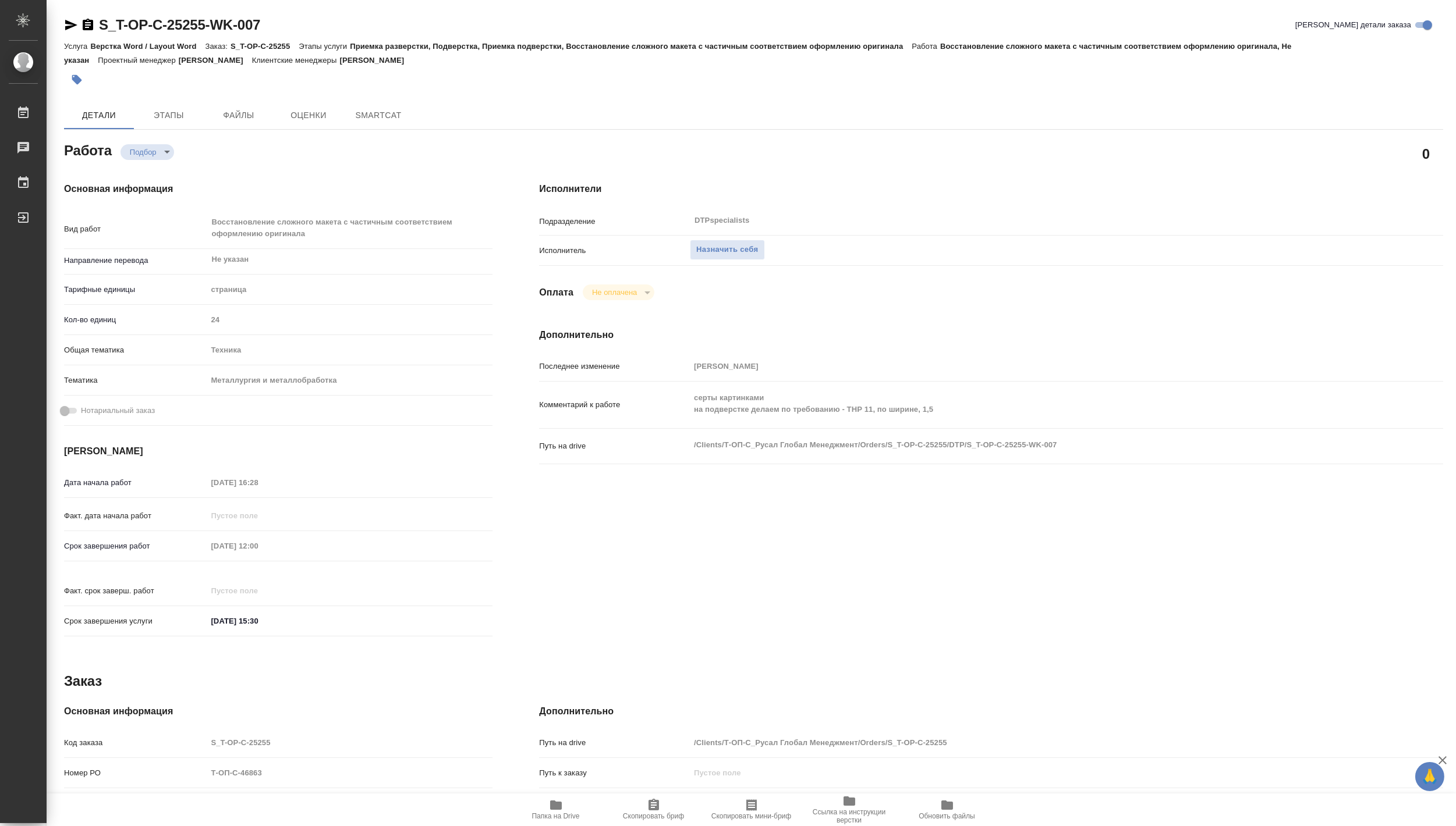
type textarea "x"
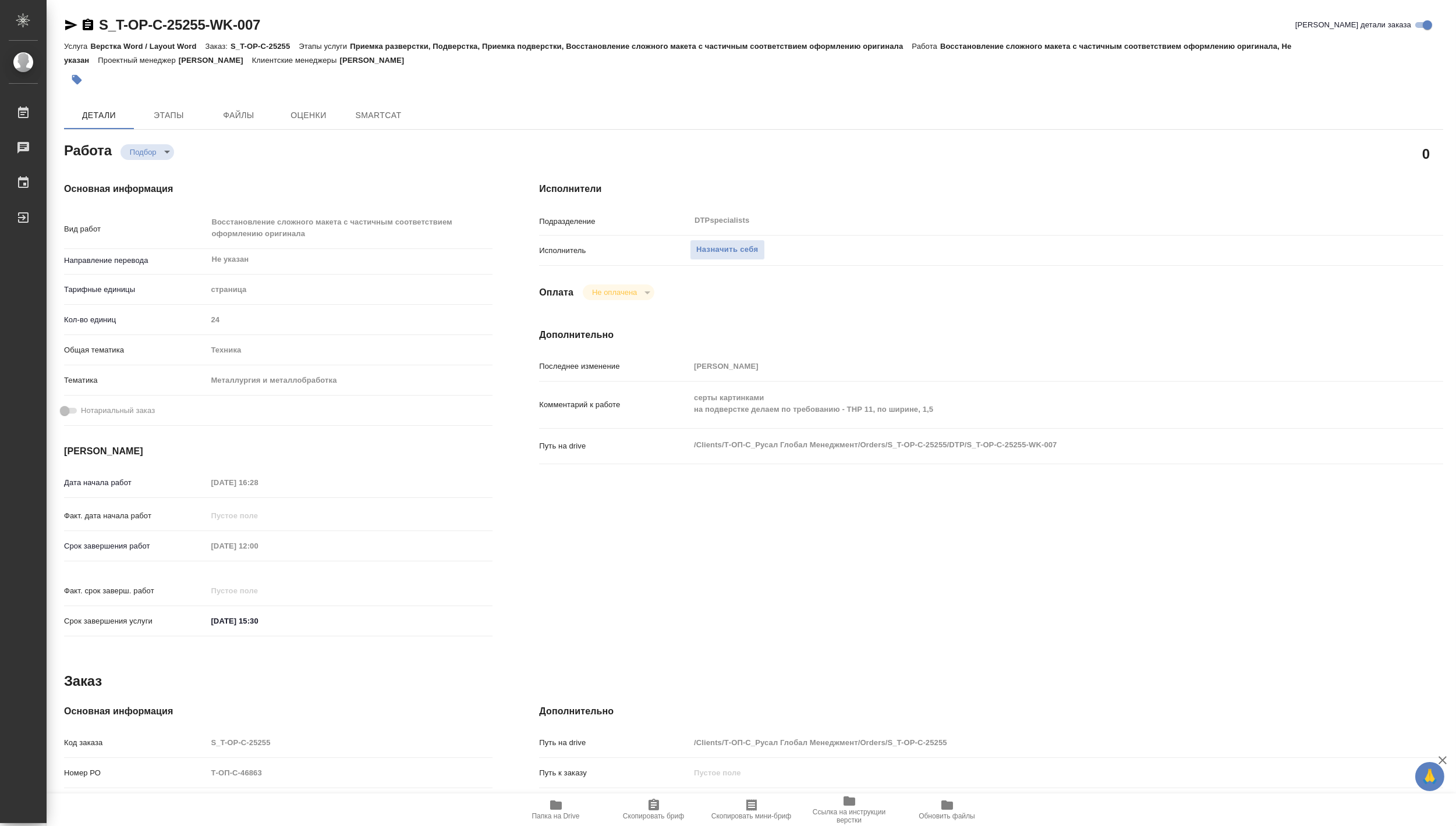
type textarea "x"
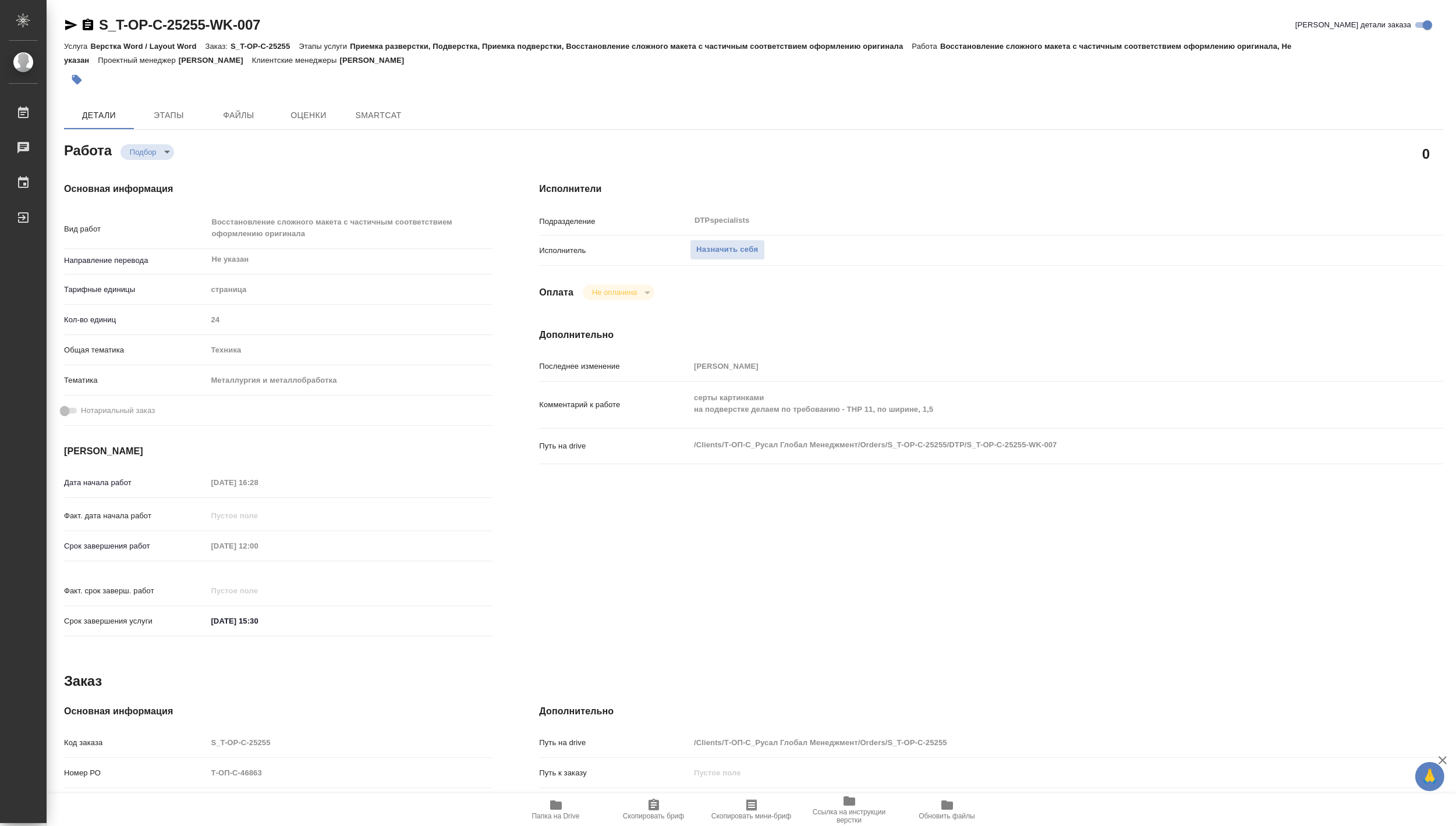
type textarea "x"
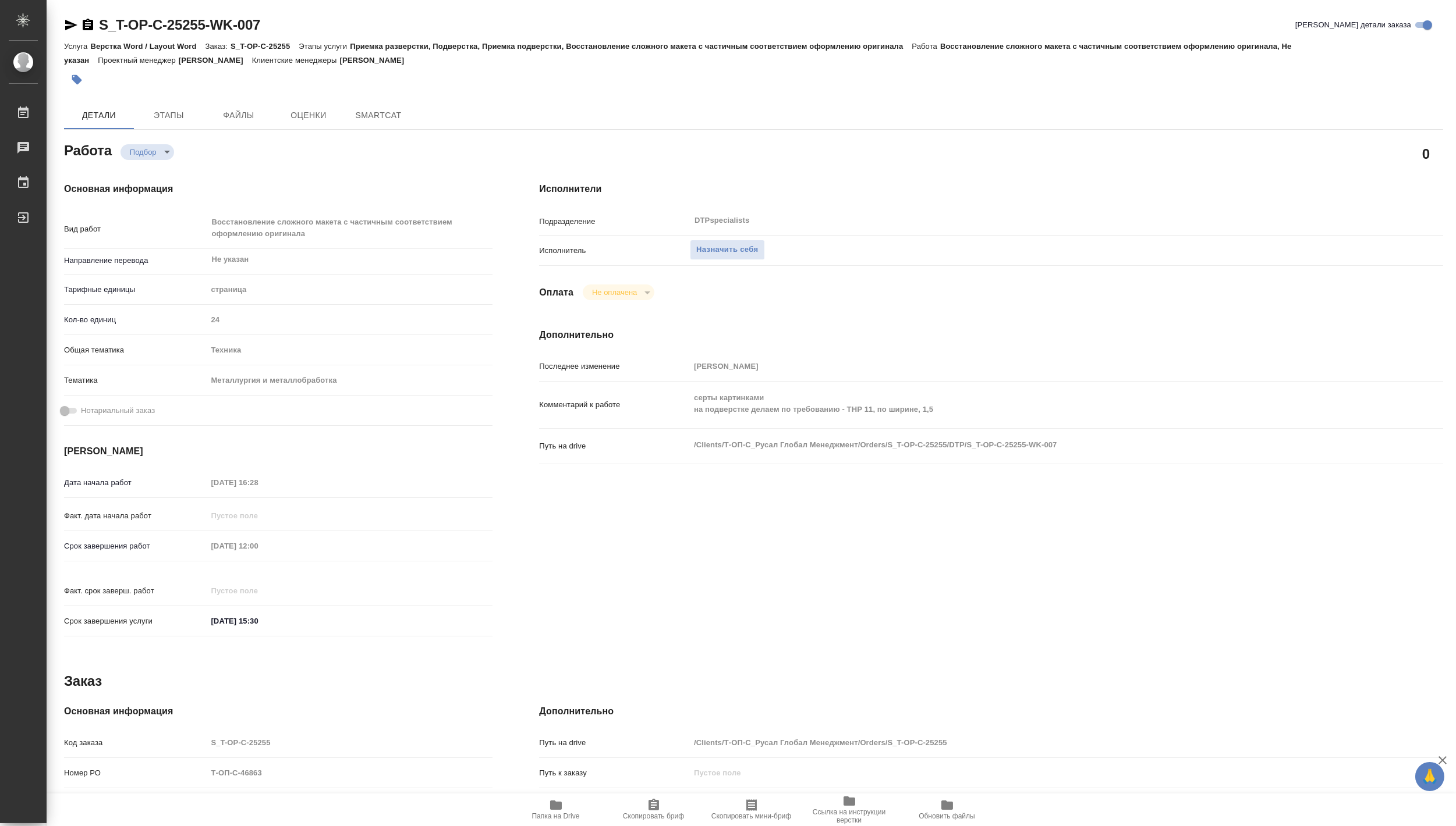
type textarea "x"
click at [725, 247] on span "Назначить себя" at bounding box center [727, 250] width 62 height 14
type textarea "x"
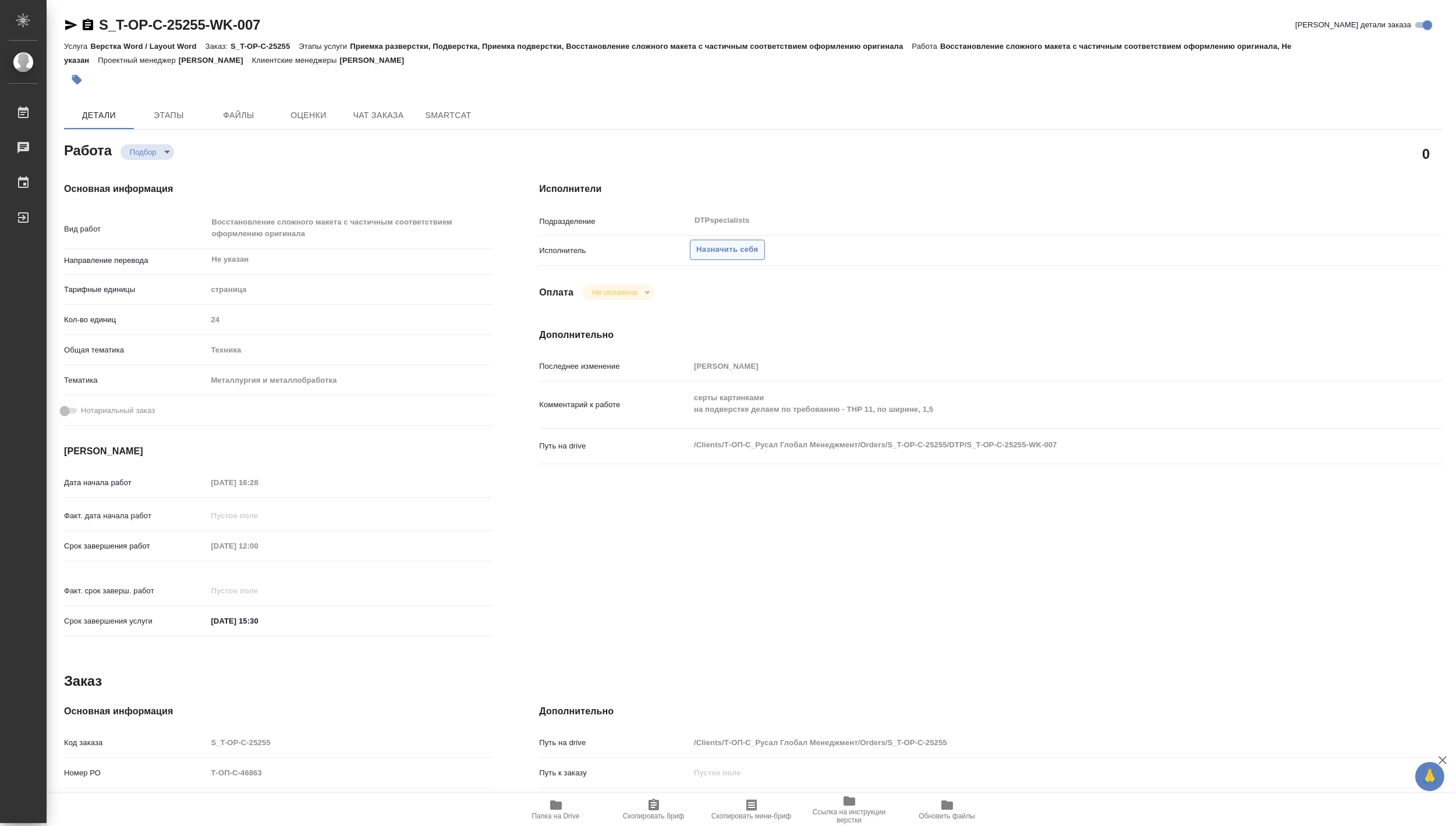
type textarea "x"
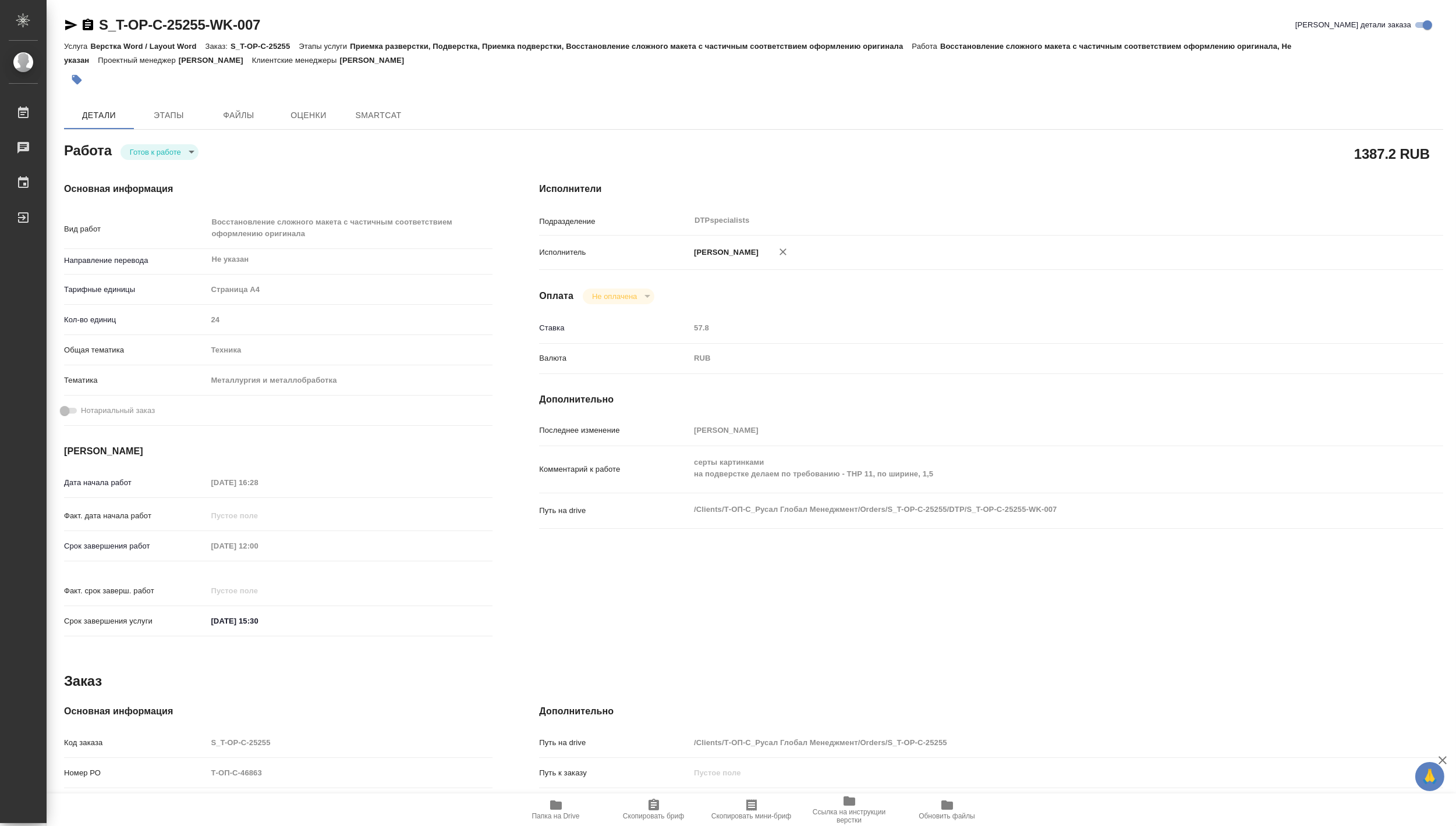
type textarea "x"
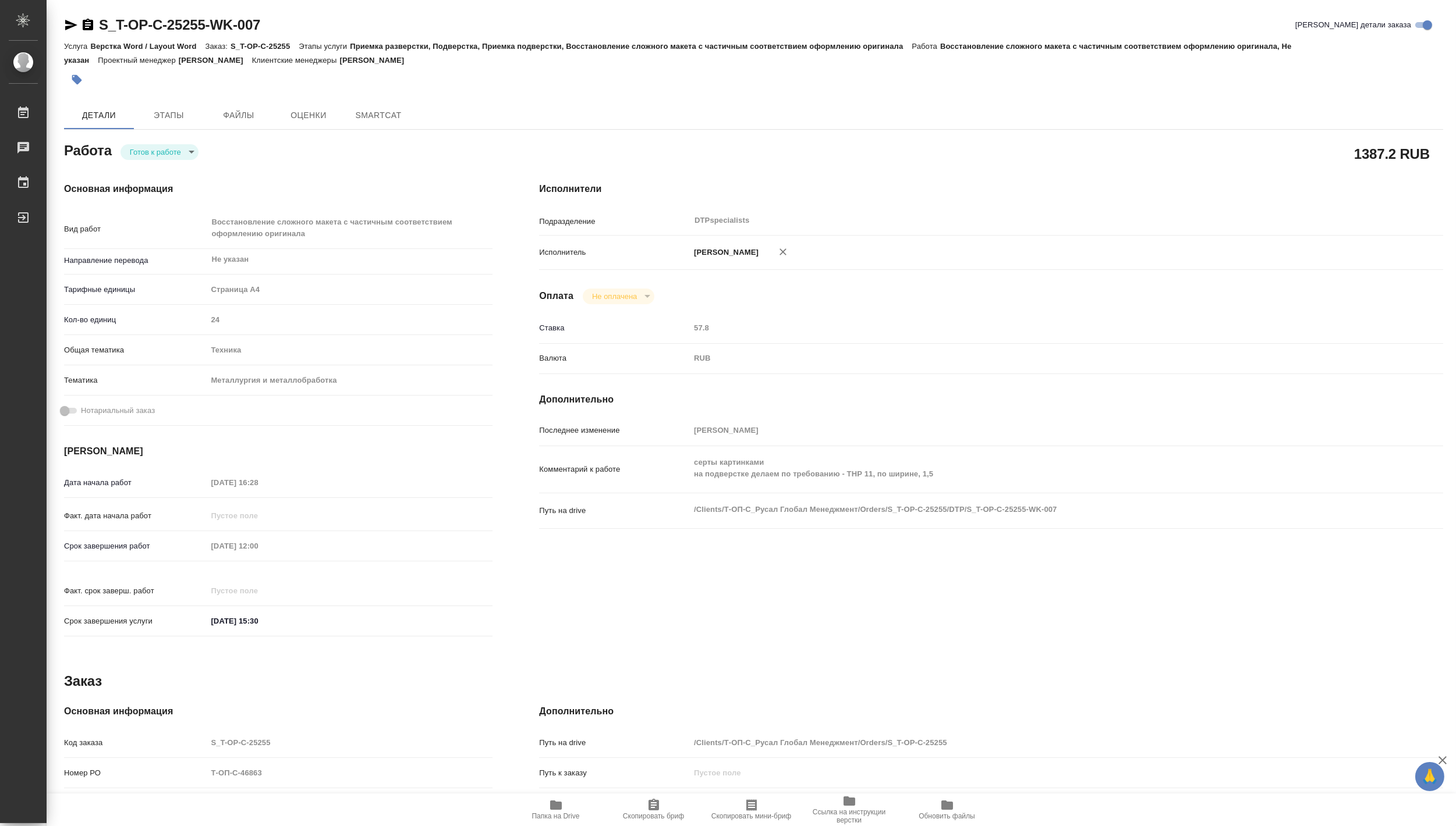
type textarea "x"
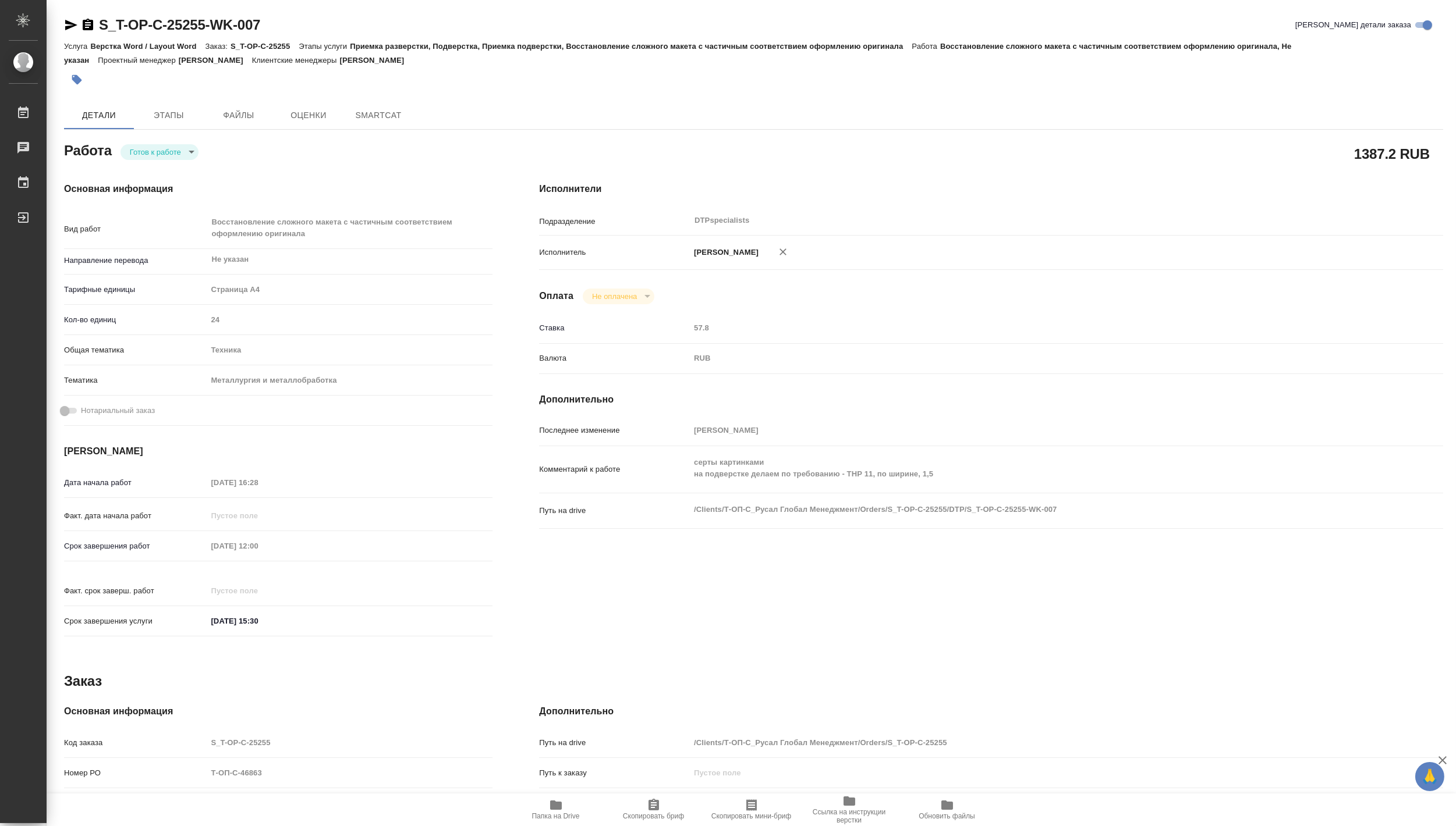
type textarea "x"
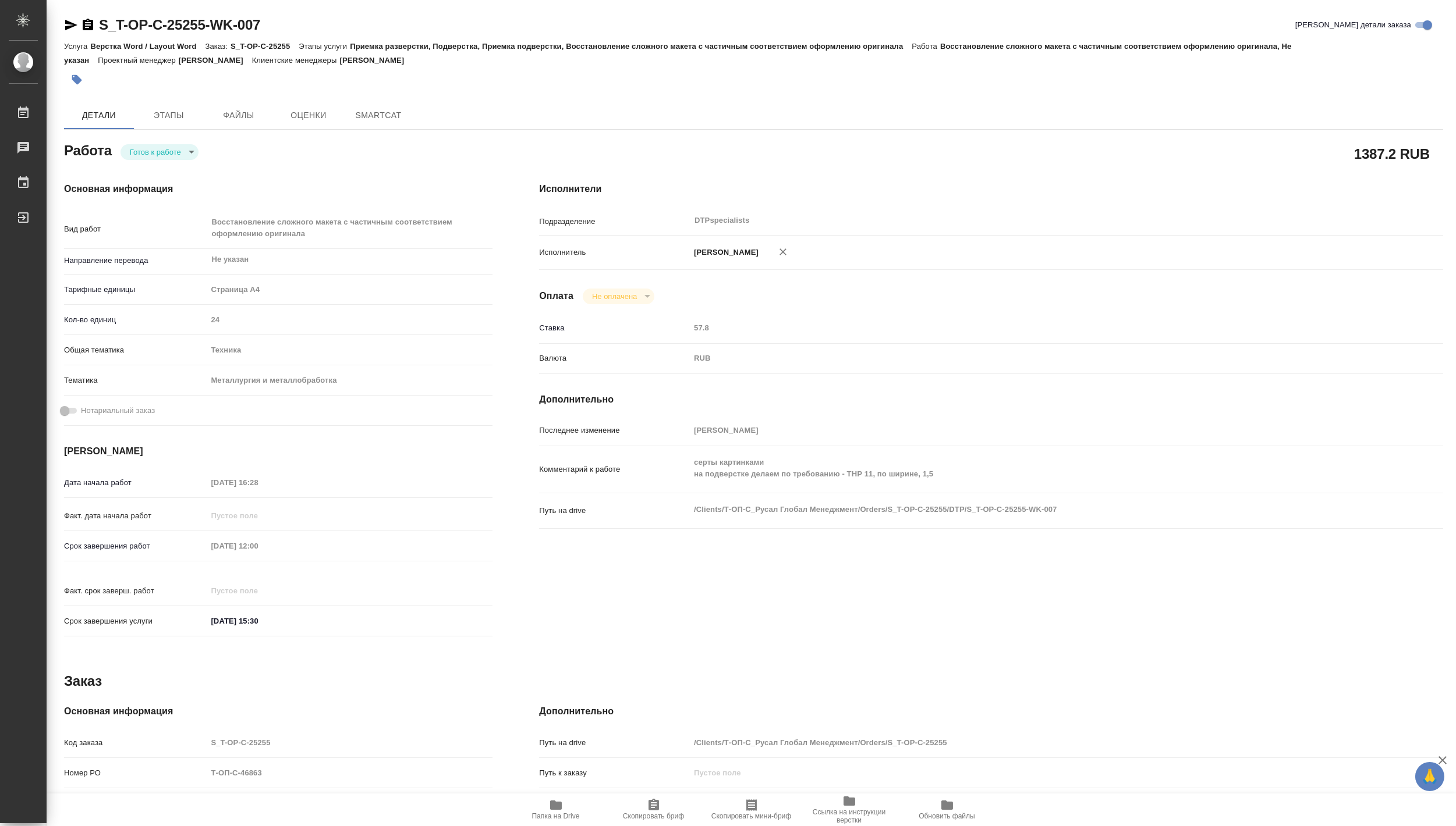
type textarea "x"
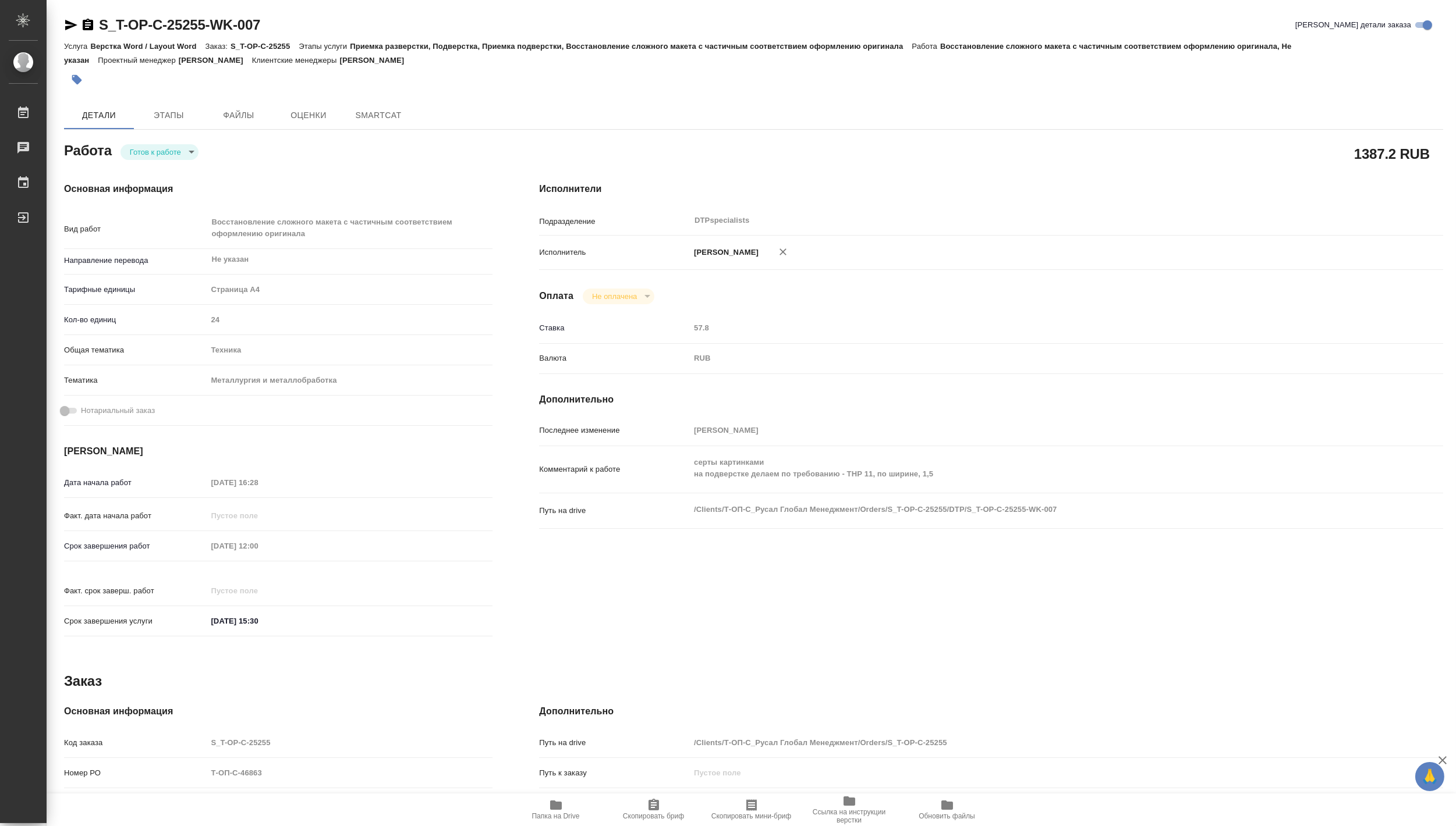
type textarea "x"
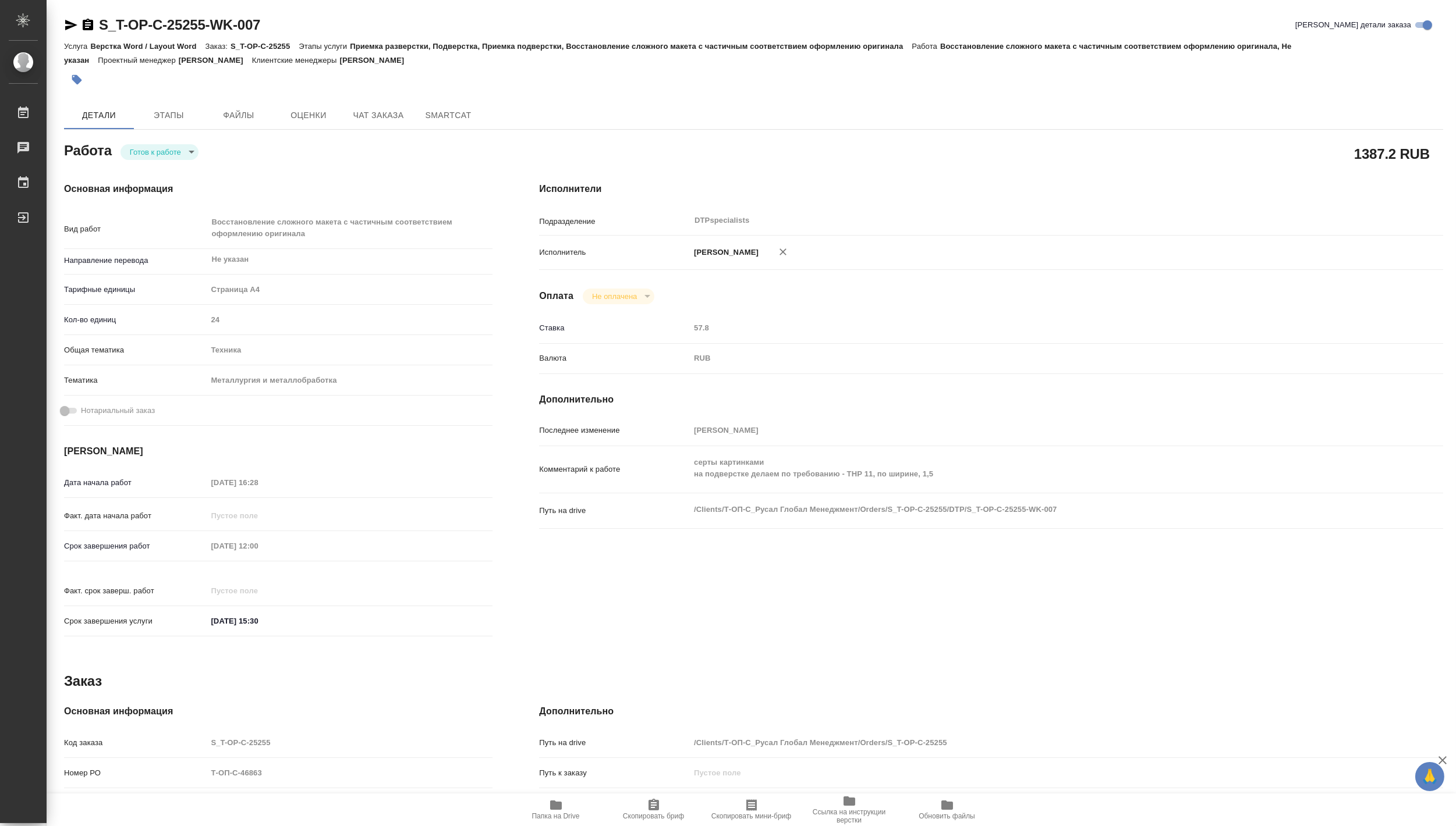
type textarea "x"
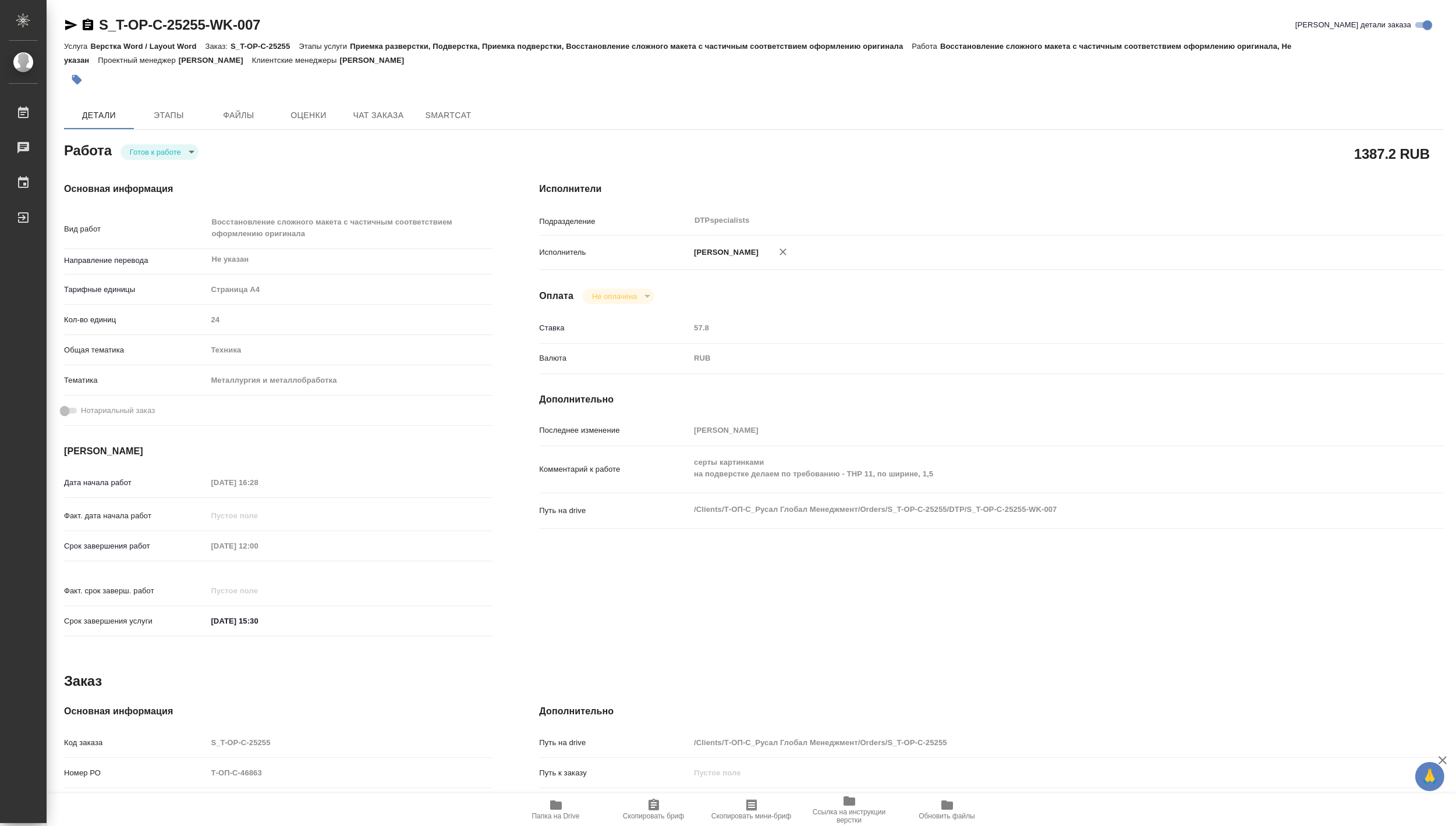
type textarea "x"
